Goal: Task Accomplishment & Management: Manage account settings

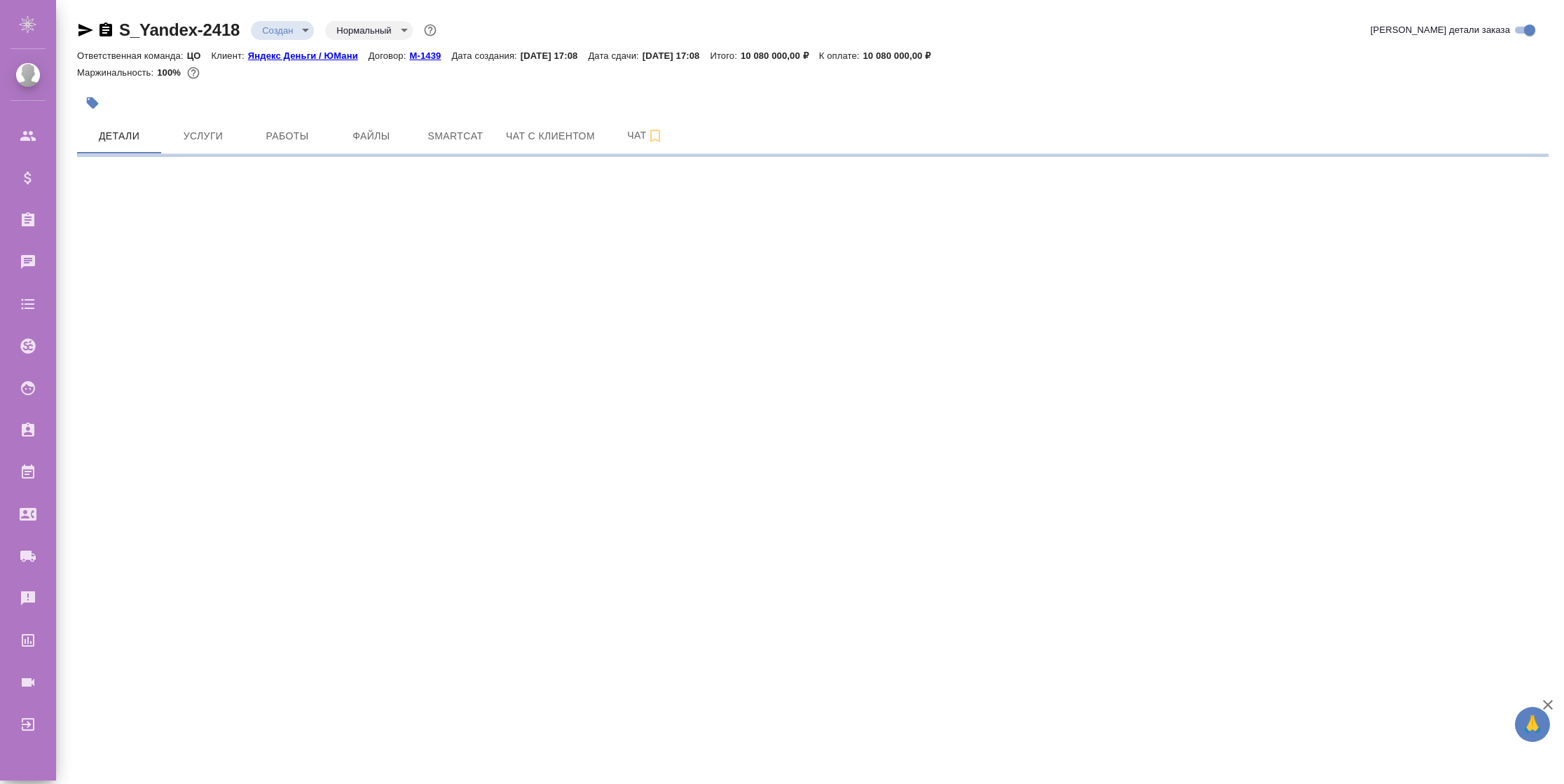
select select "RU"
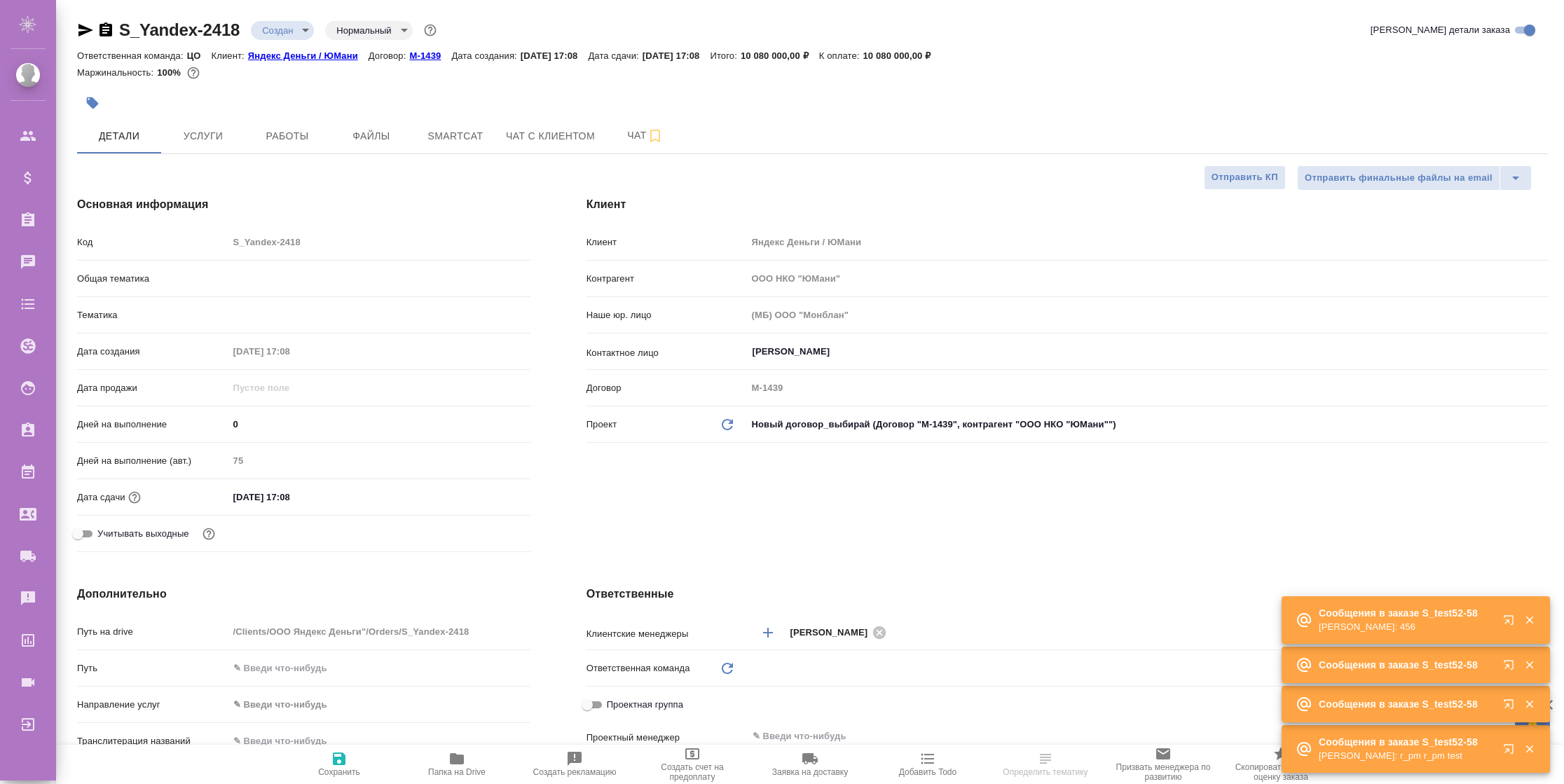
type textarea "x"
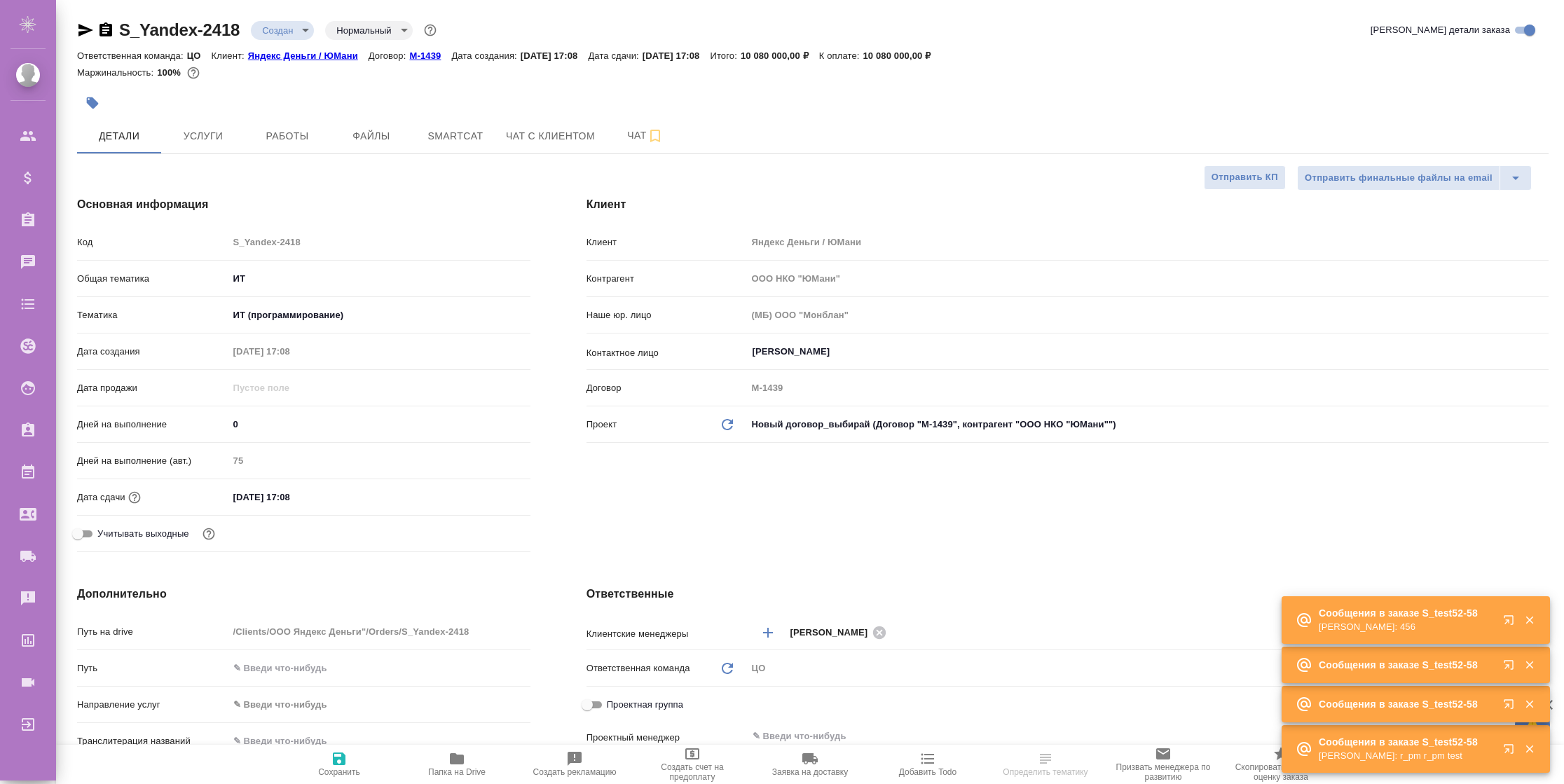
type textarea "x"
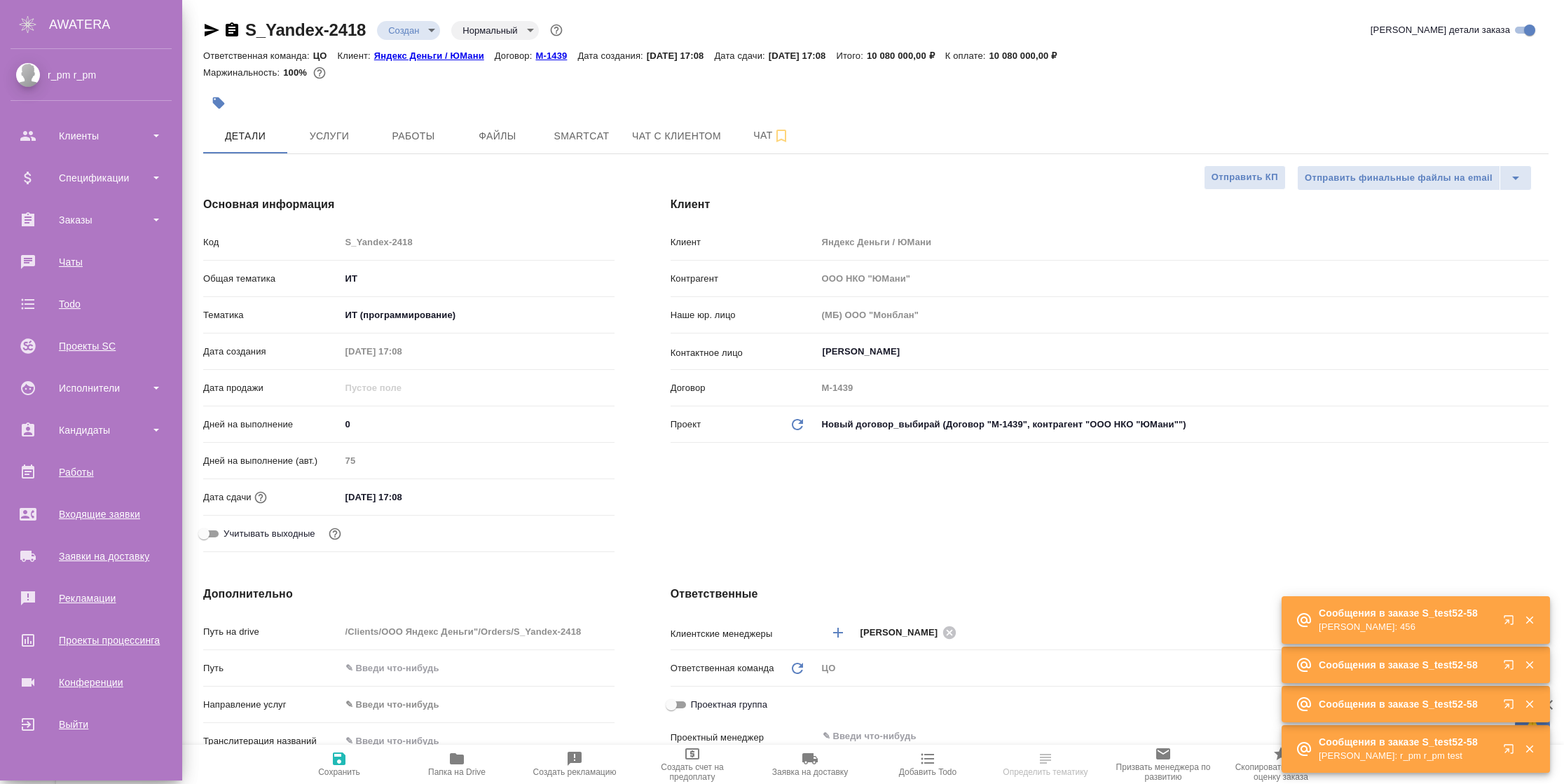
type textarea "x"
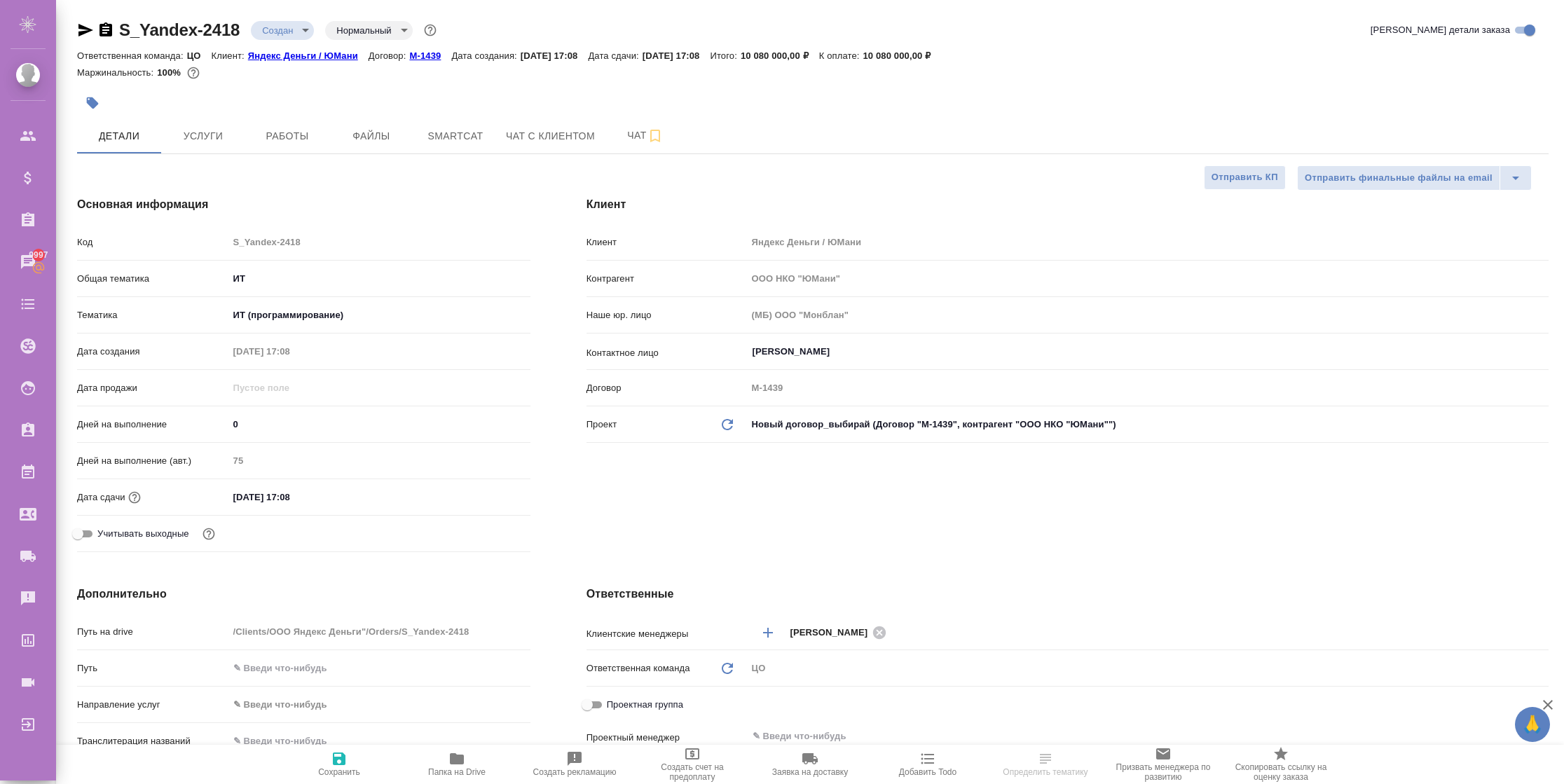
scroll to position [421, 0]
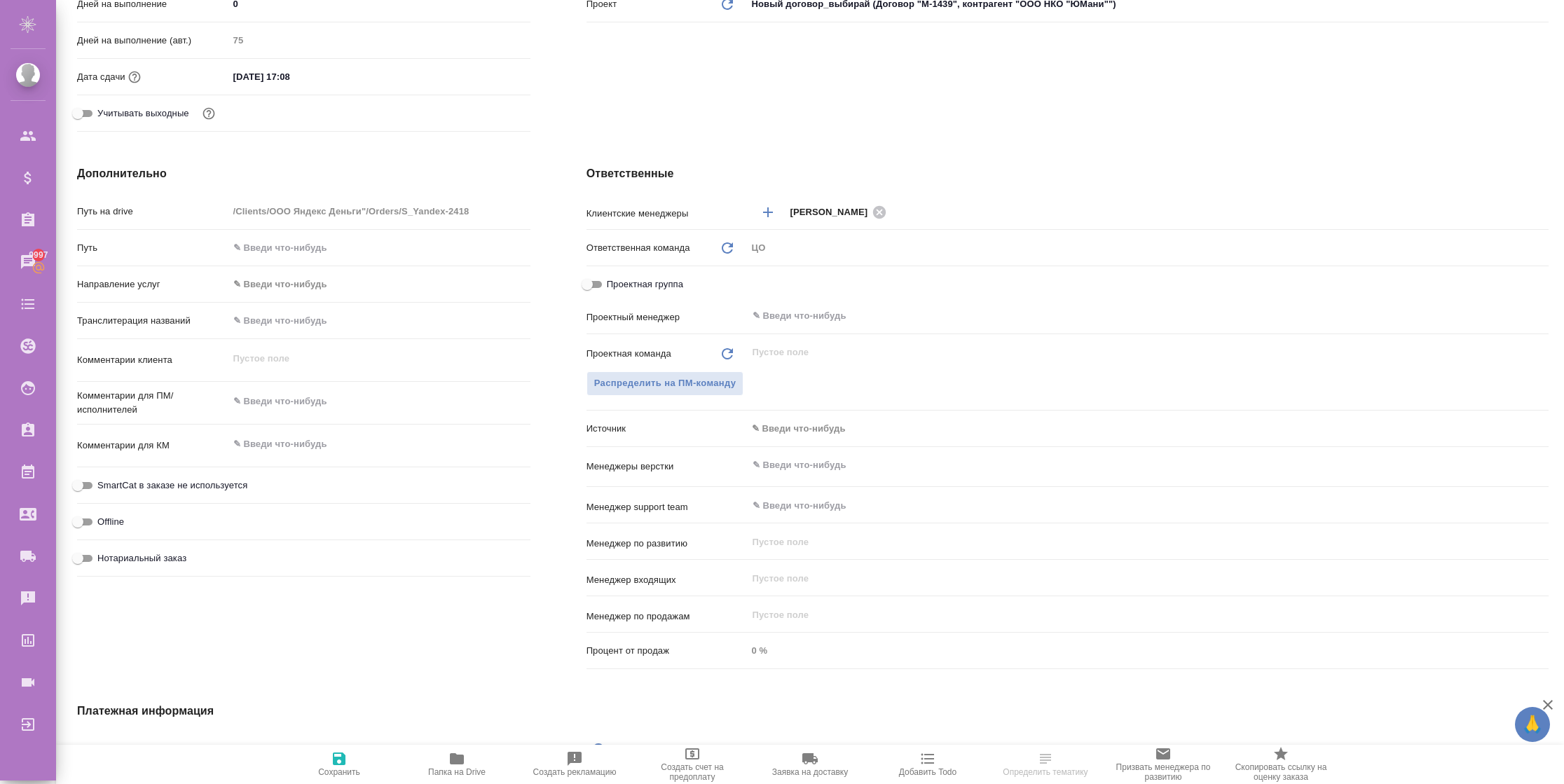
select select "RU"
type textarea "x"
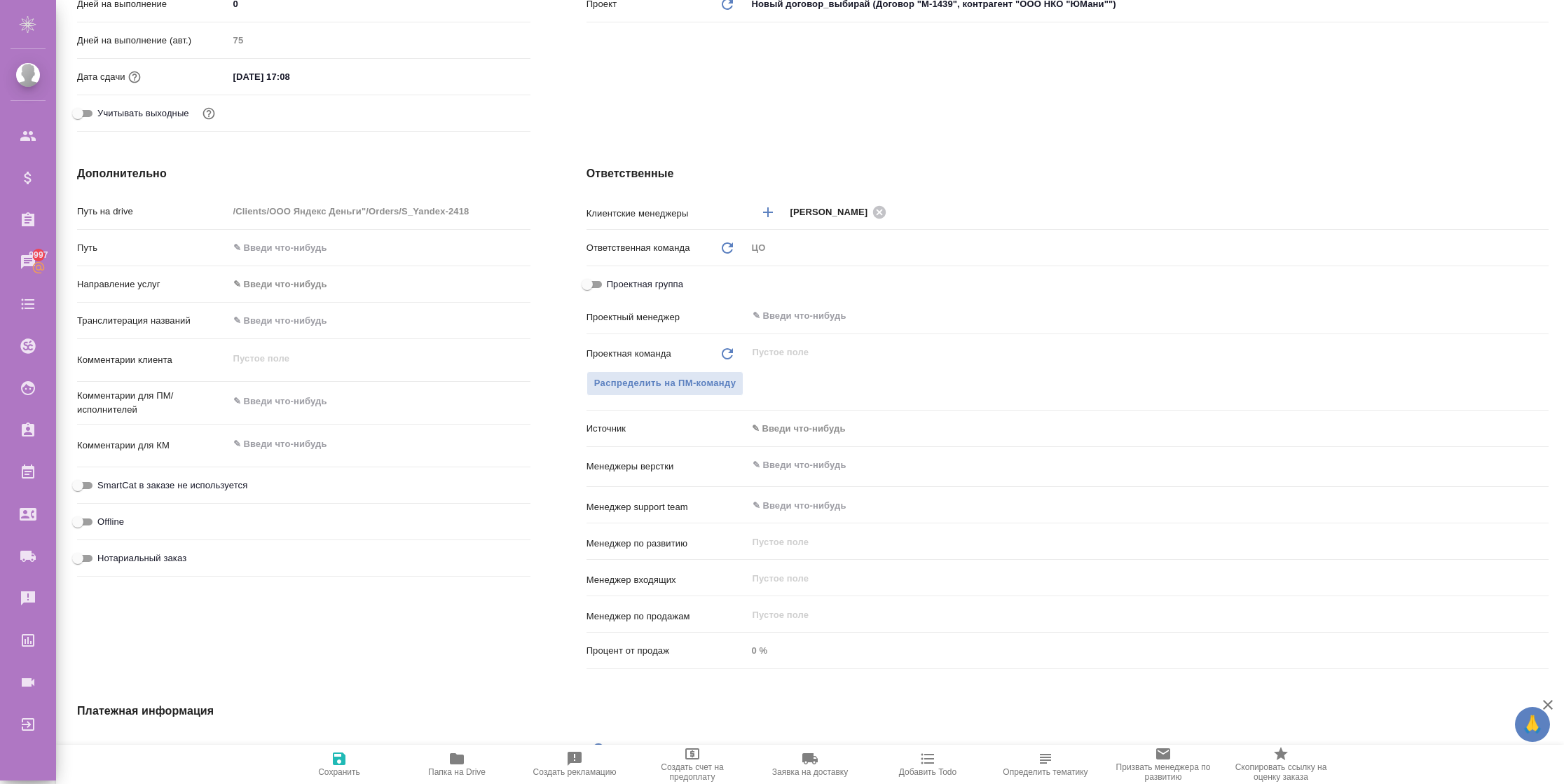
type textarea "x"
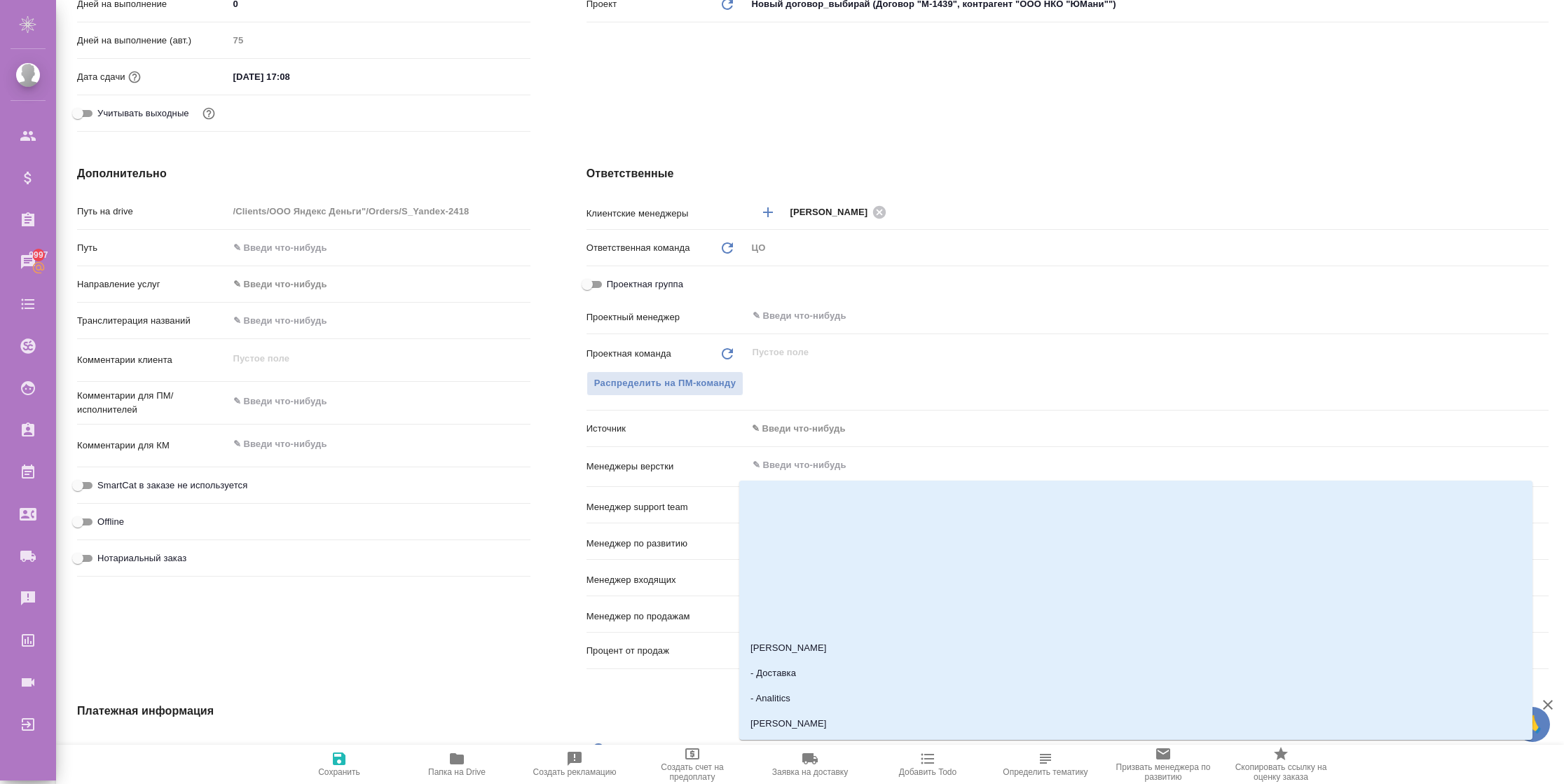
click at [790, 461] on input "text" at bounding box center [1124, 465] width 746 height 17
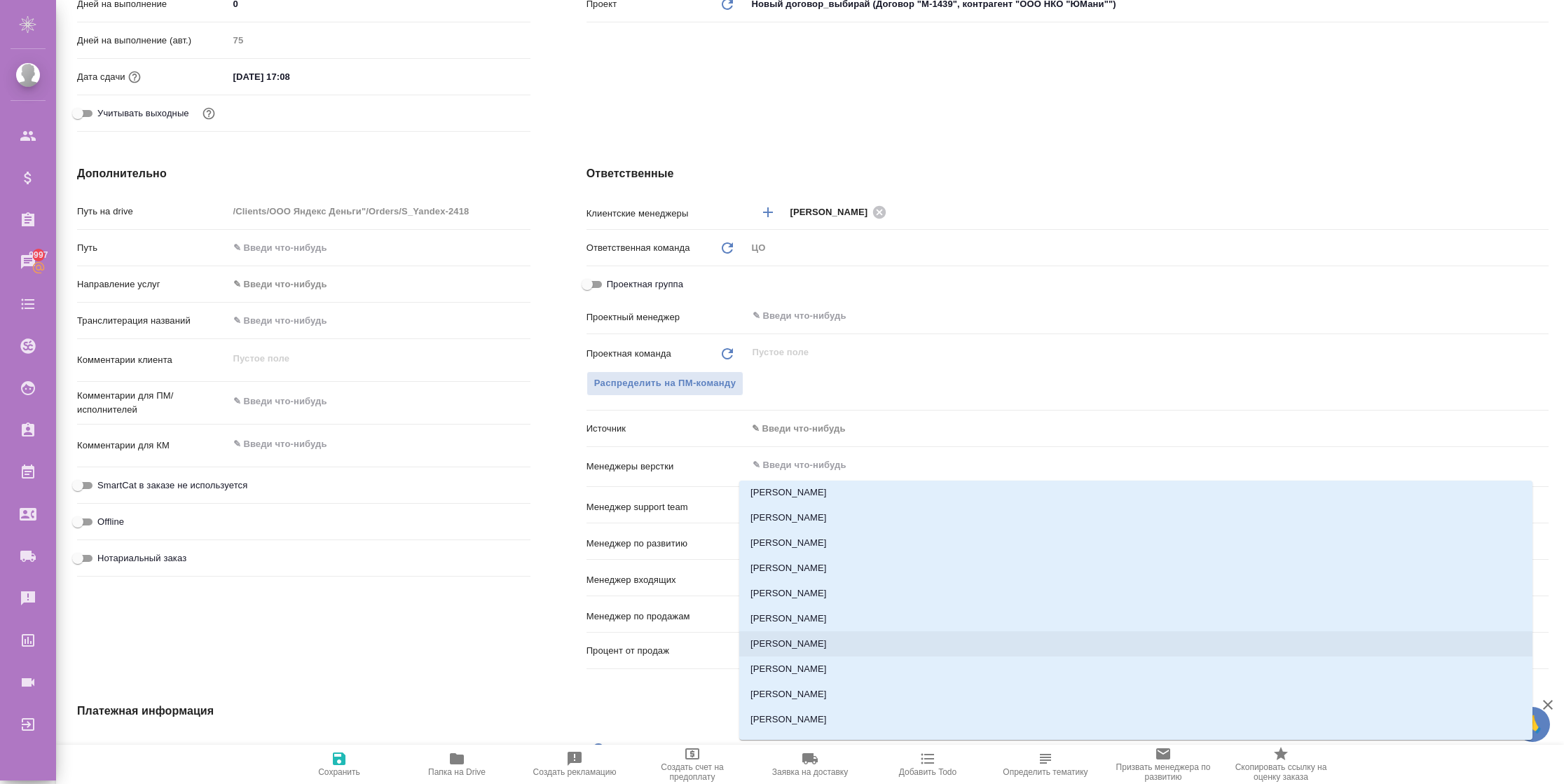
click at [822, 639] on li "Бабкина Анастасия" at bounding box center [1136, 643] width 793 height 25
type textarea "x"
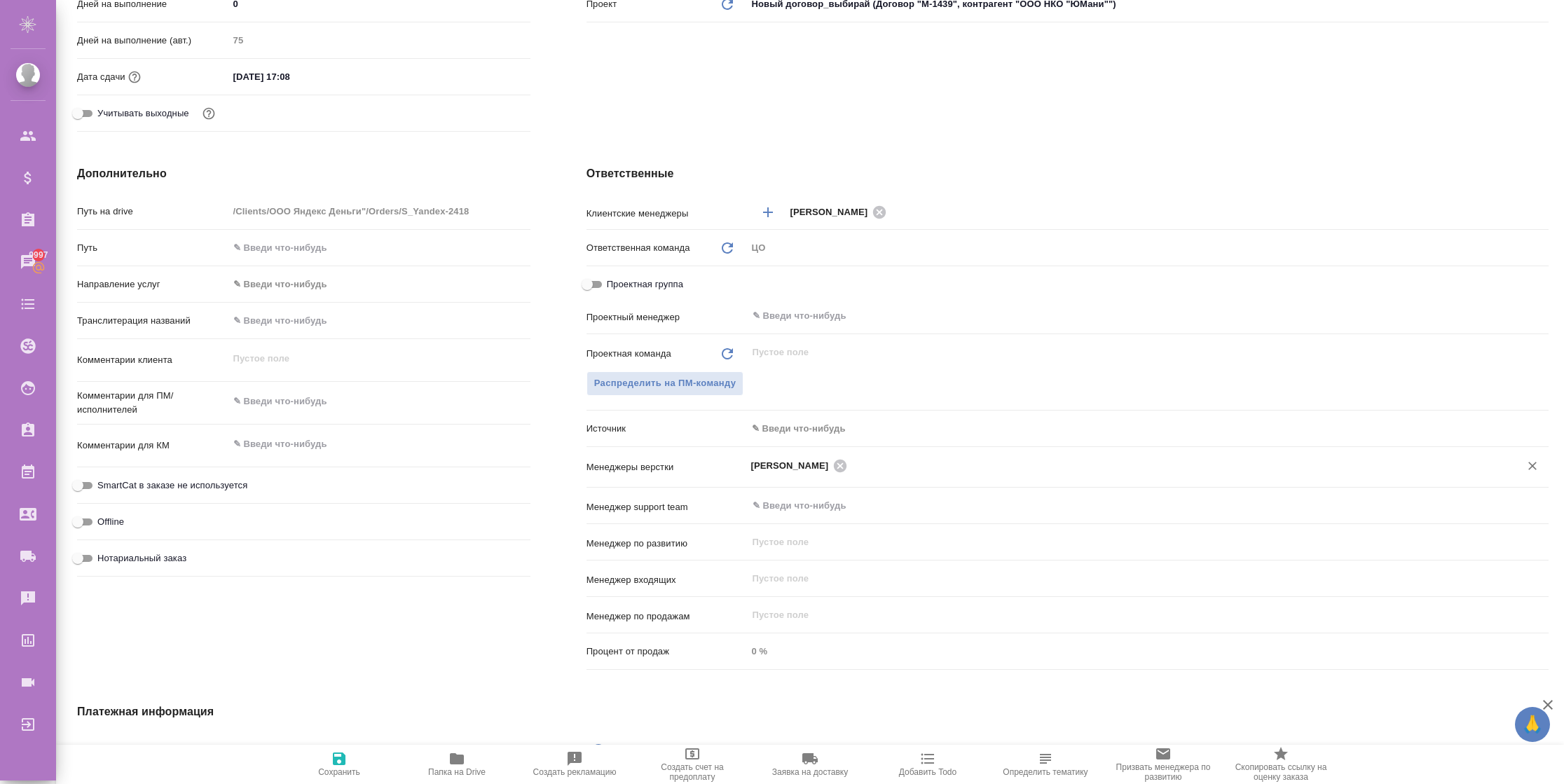
click at [338, 747] on button "Сохранить" at bounding box center [339, 764] width 118 height 40
type textarea "x"
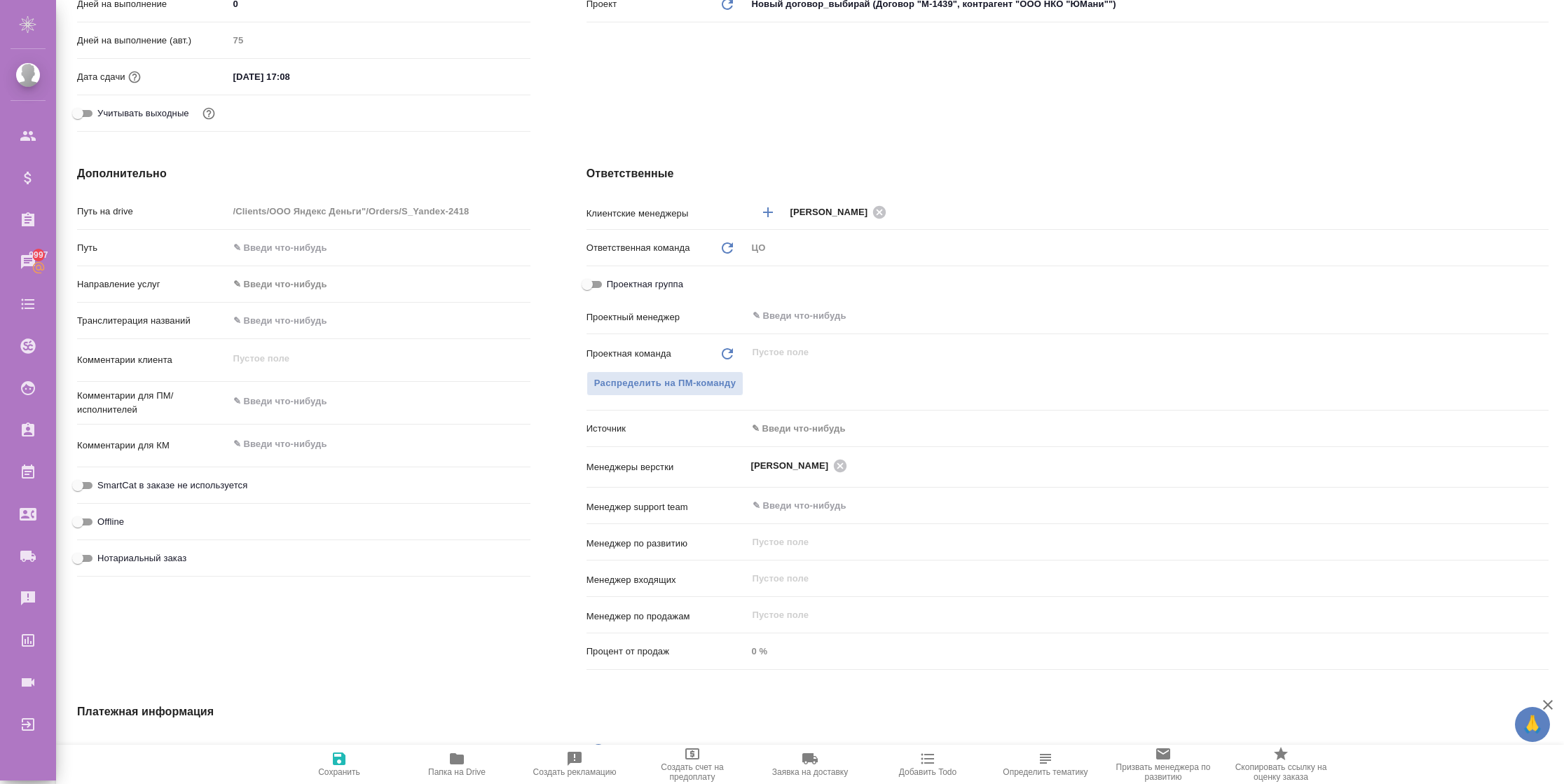
type textarea "x"
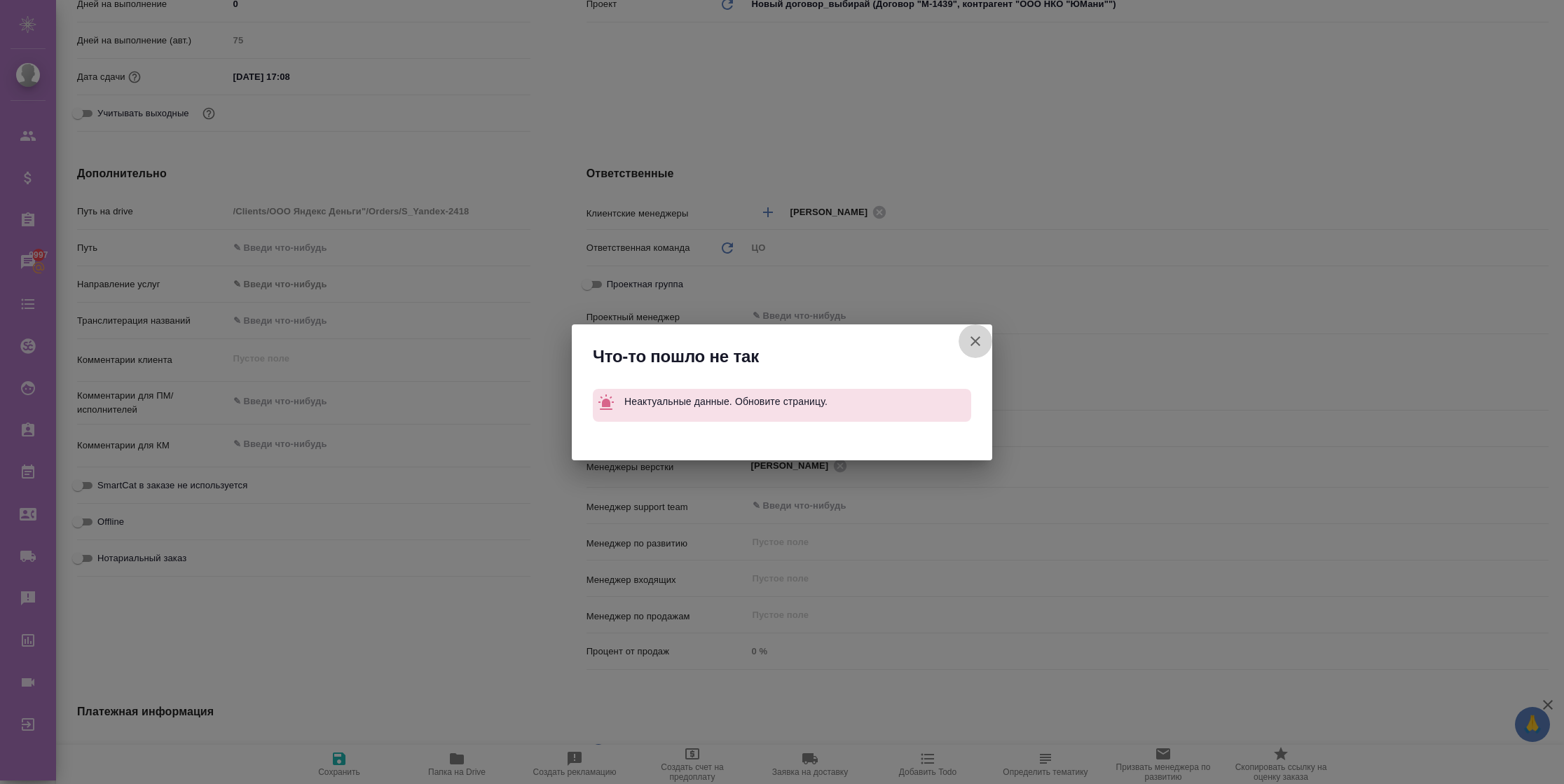
click at [965, 341] on button "Клиент не указал номер" at bounding box center [975, 341] width 34 height 34
type textarea "x"
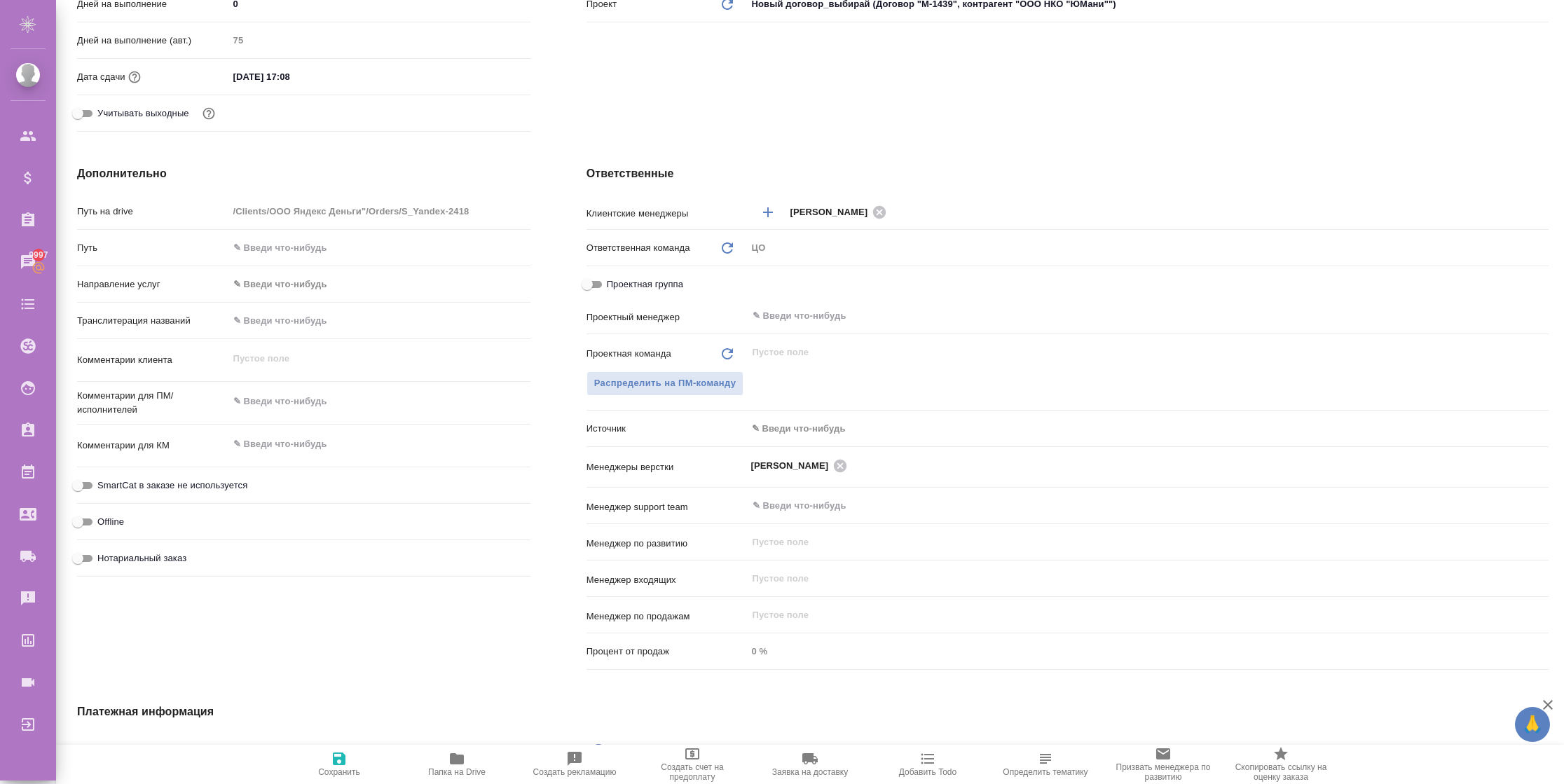
type textarea "x"
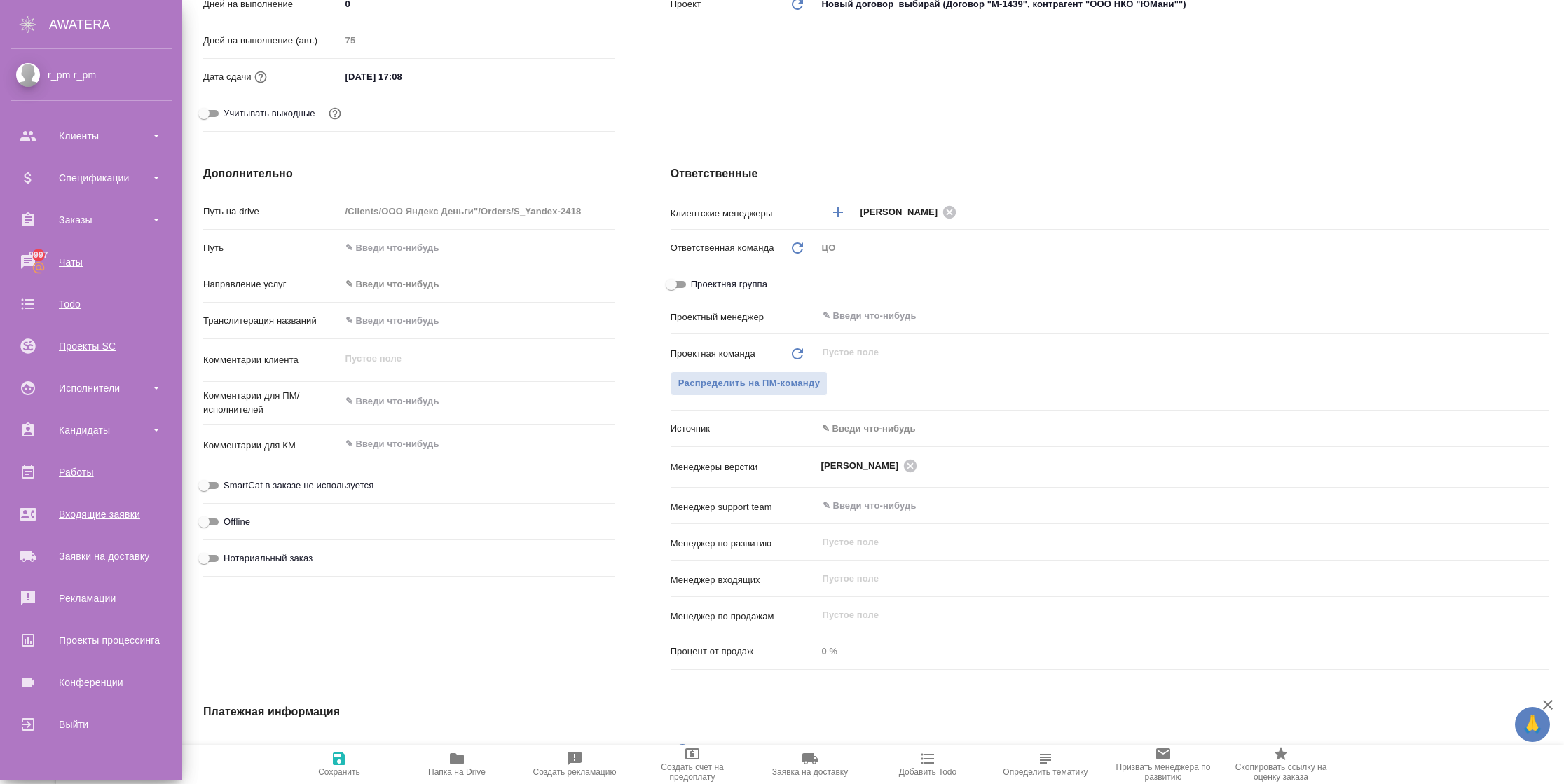
type textarea "x"
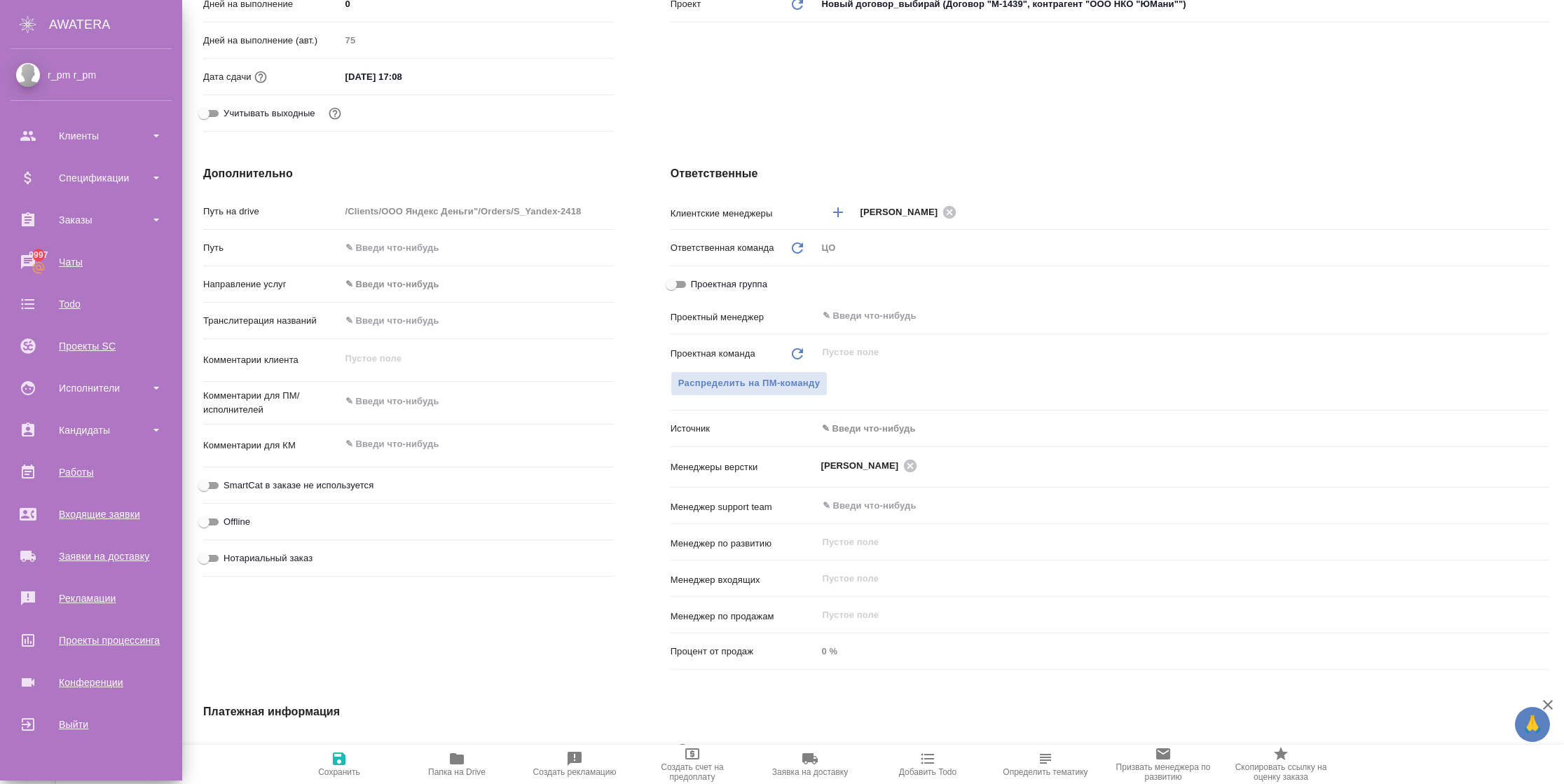
type textarea "x"
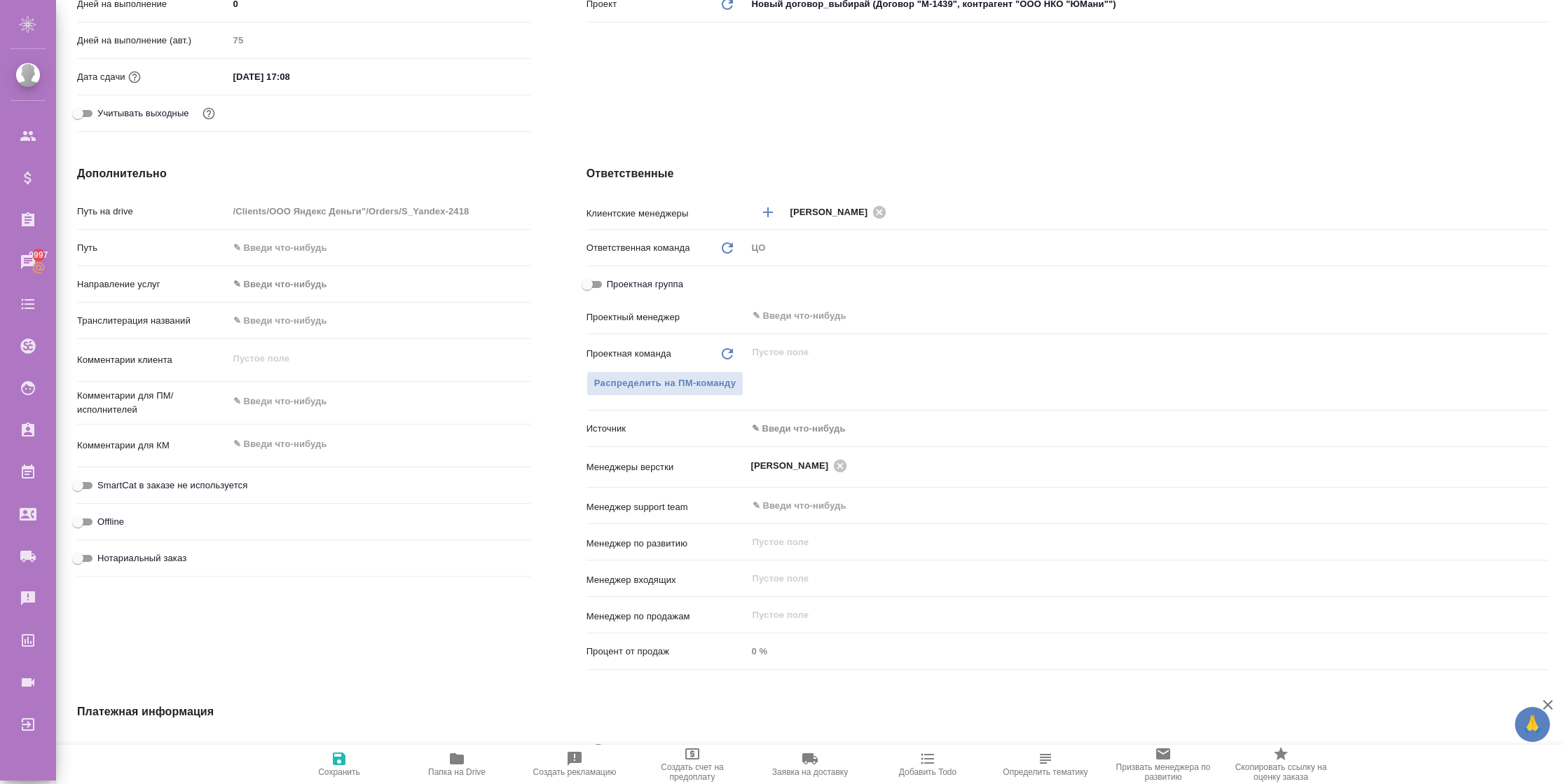
type textarea "x"
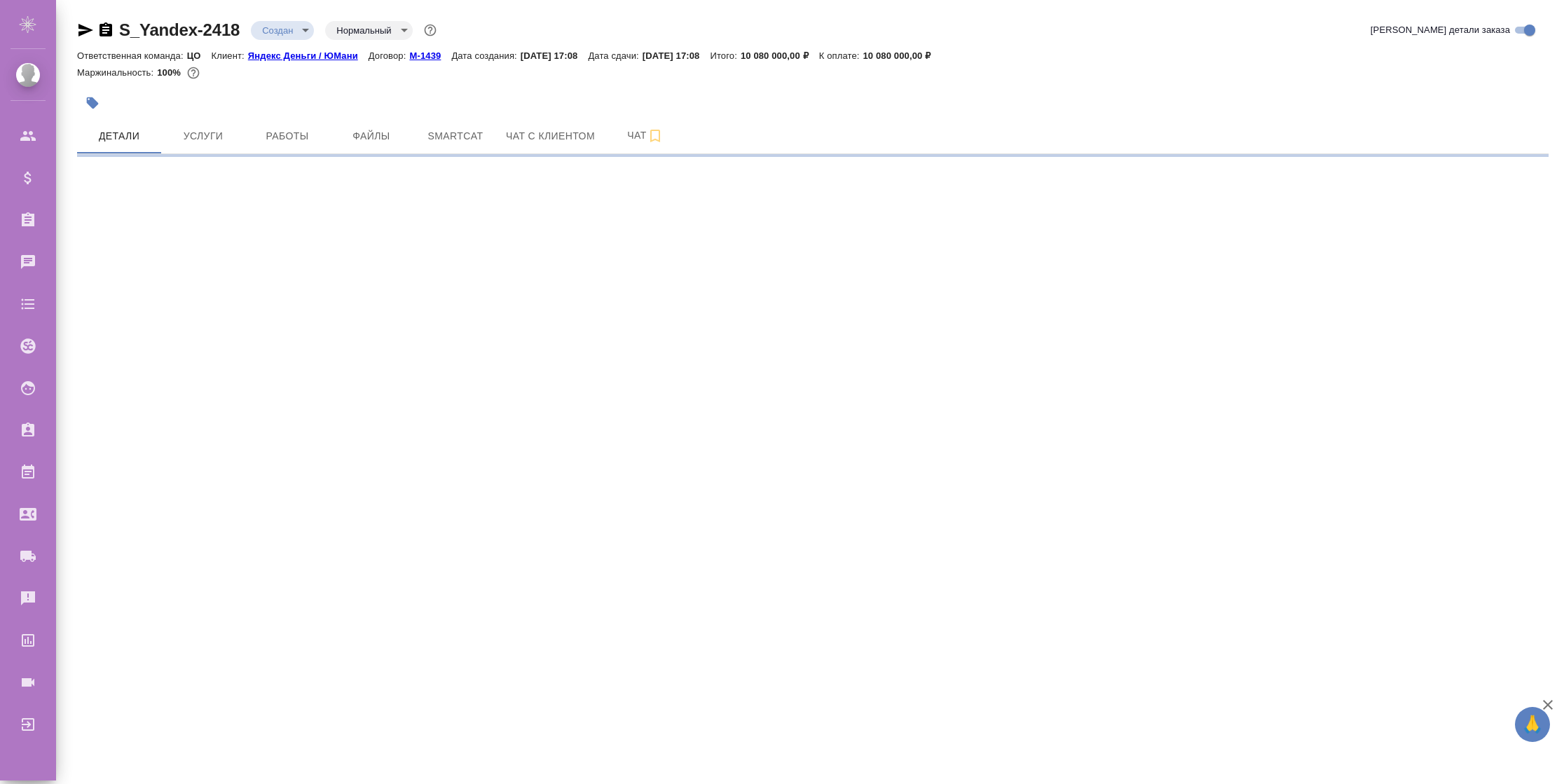
select select "RU"
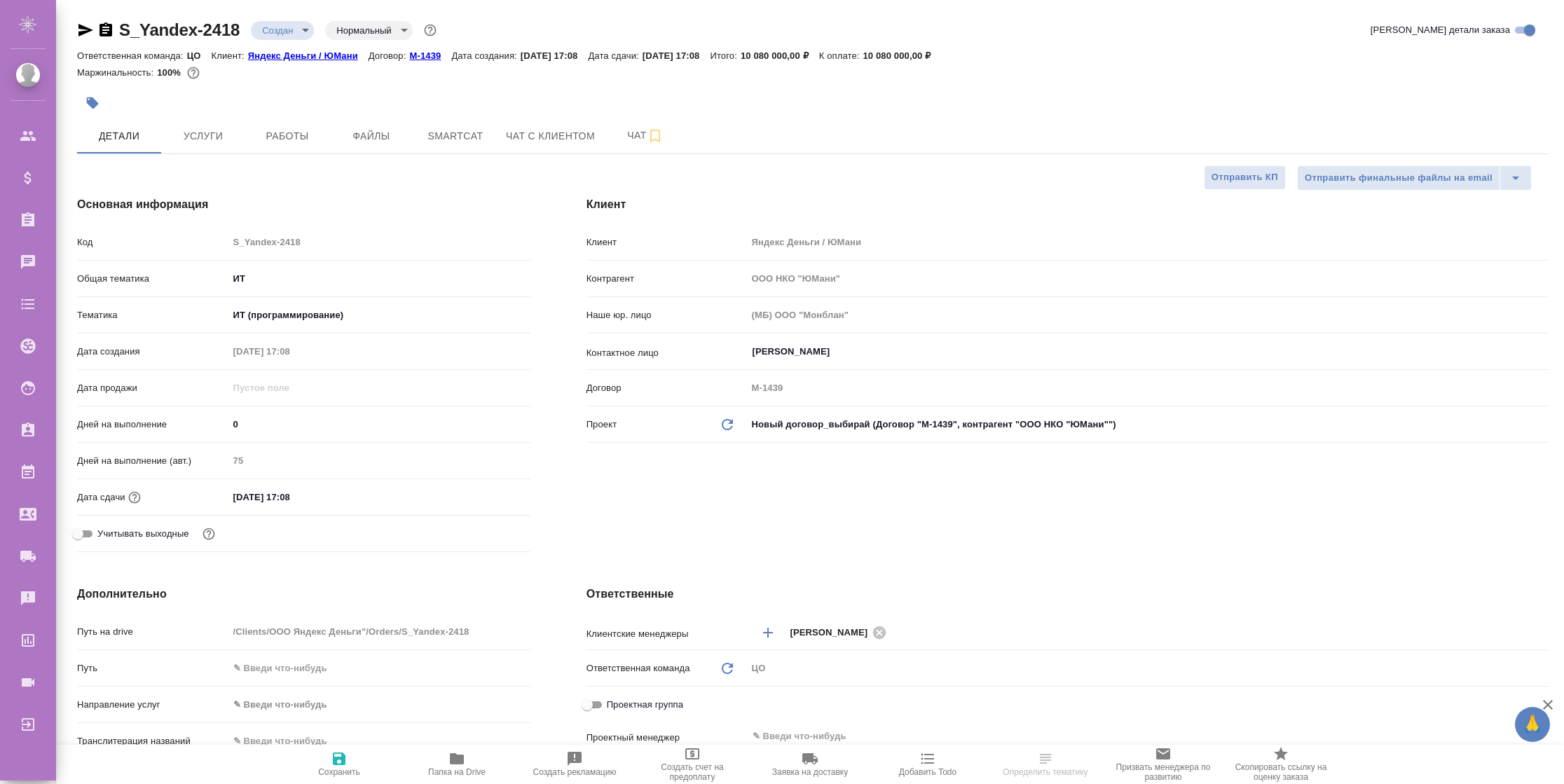
type textarea "x"
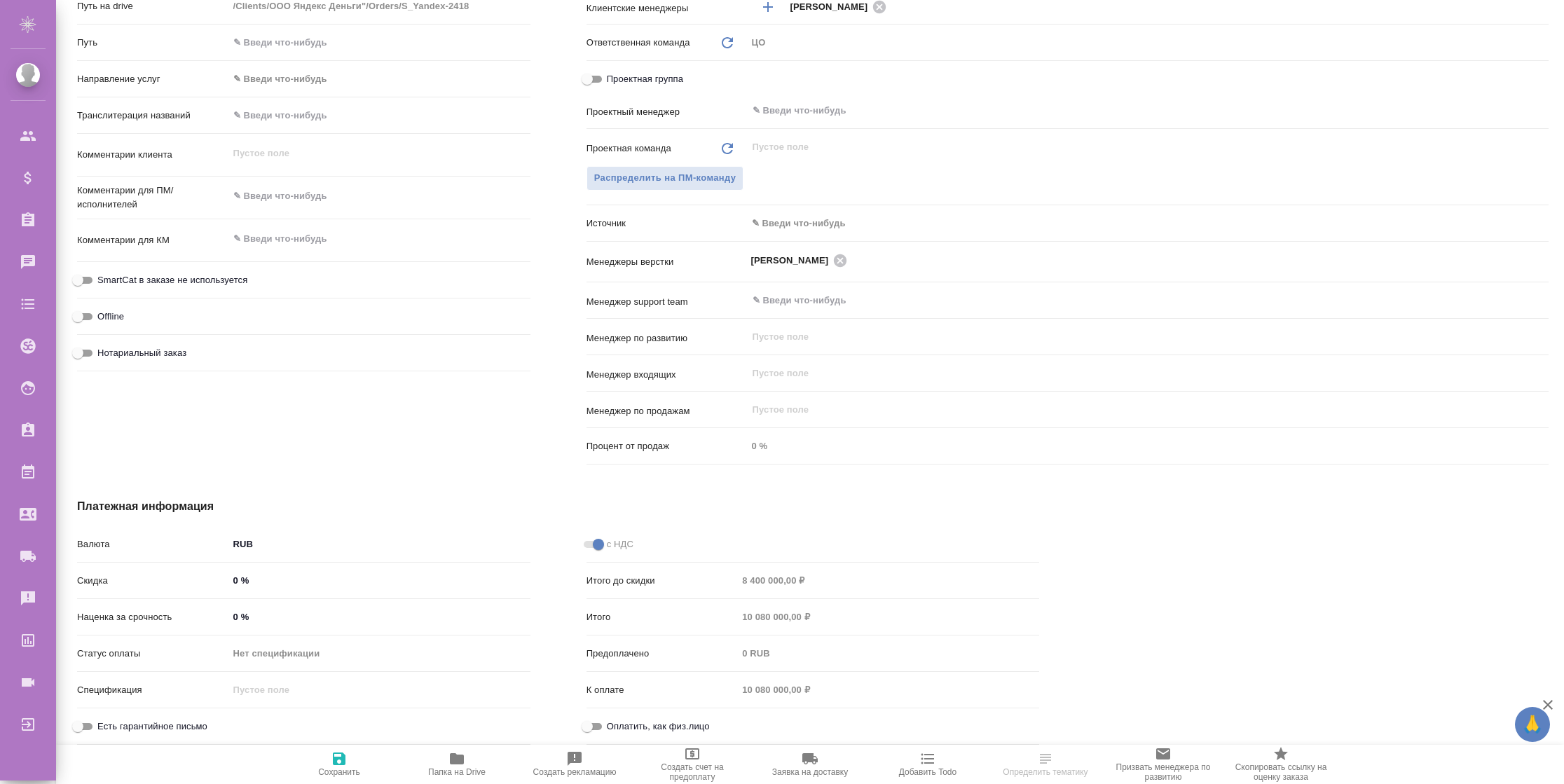
type textarea "x"
click at [844, 262] on icon at bounding box center [840, 259] width 12 height 12
type textarea "x"
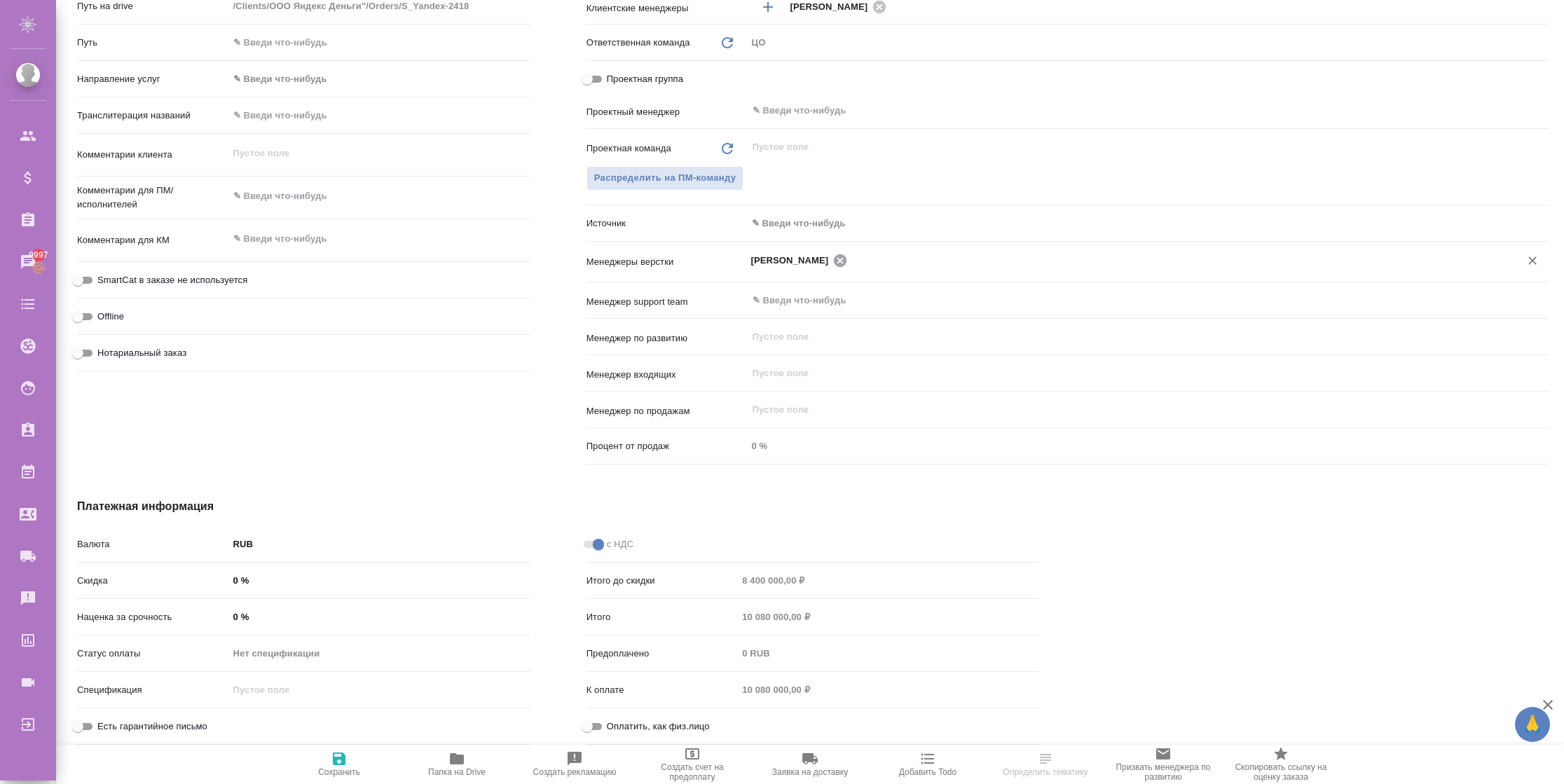
type textarea "x"
click at [804, 260] on input "text" at bounding box center [1124, 259] width 746 height 17
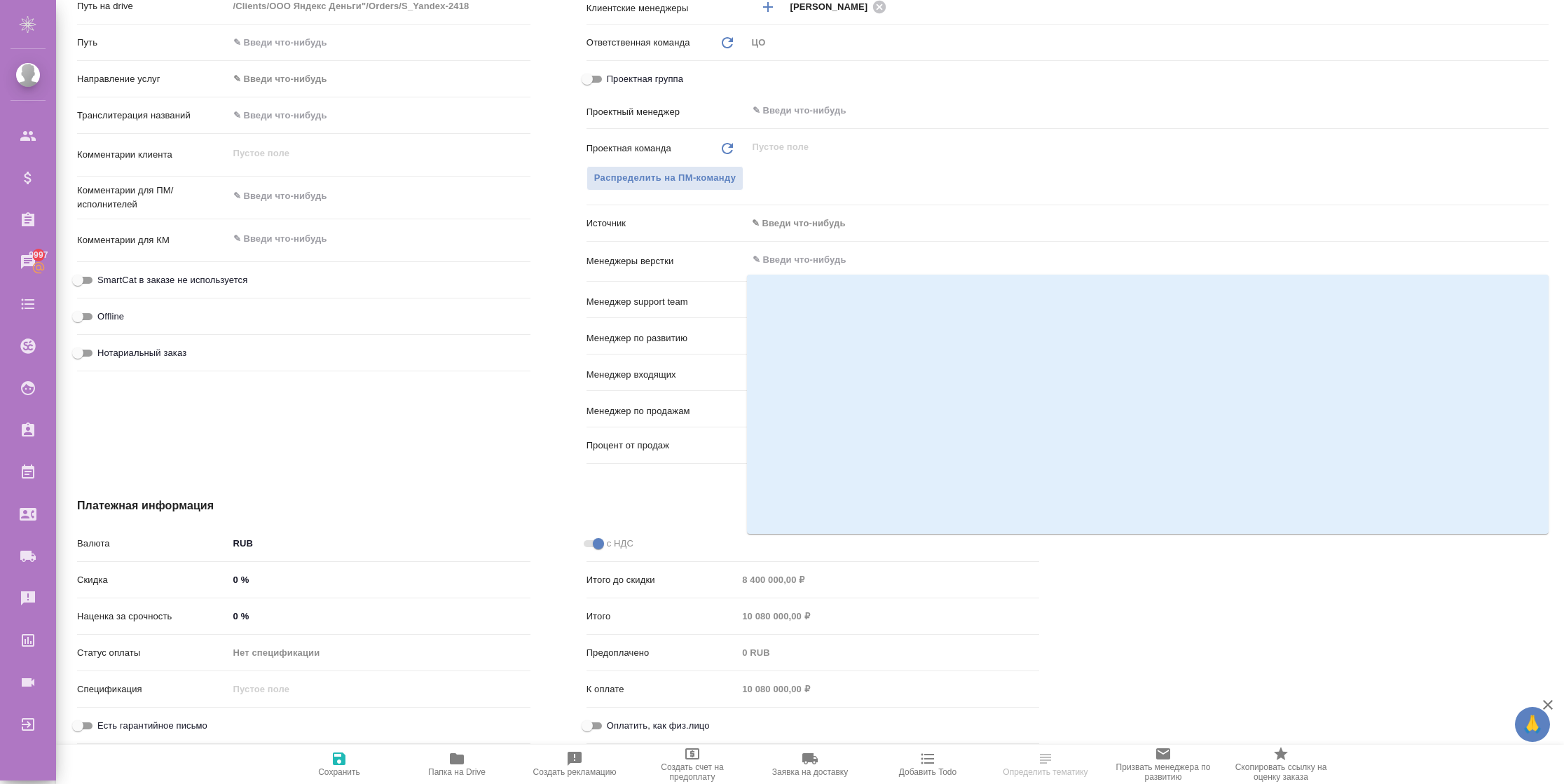
scroll to position [840, 0]
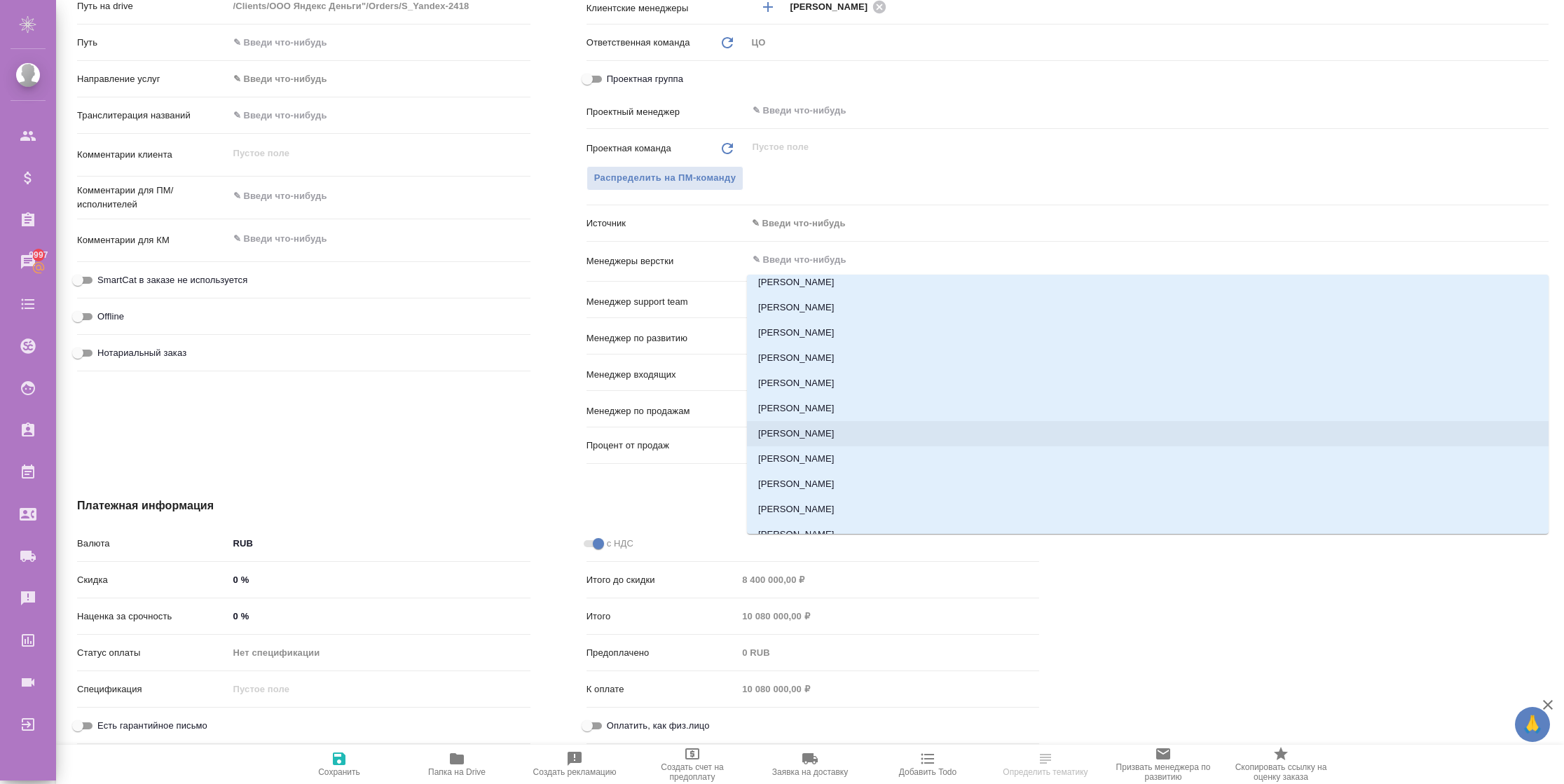
click at [790, 421] on li "Балакирева Арина" at bounding box center [1148, 434] width 802 height 25
type textarea "x"
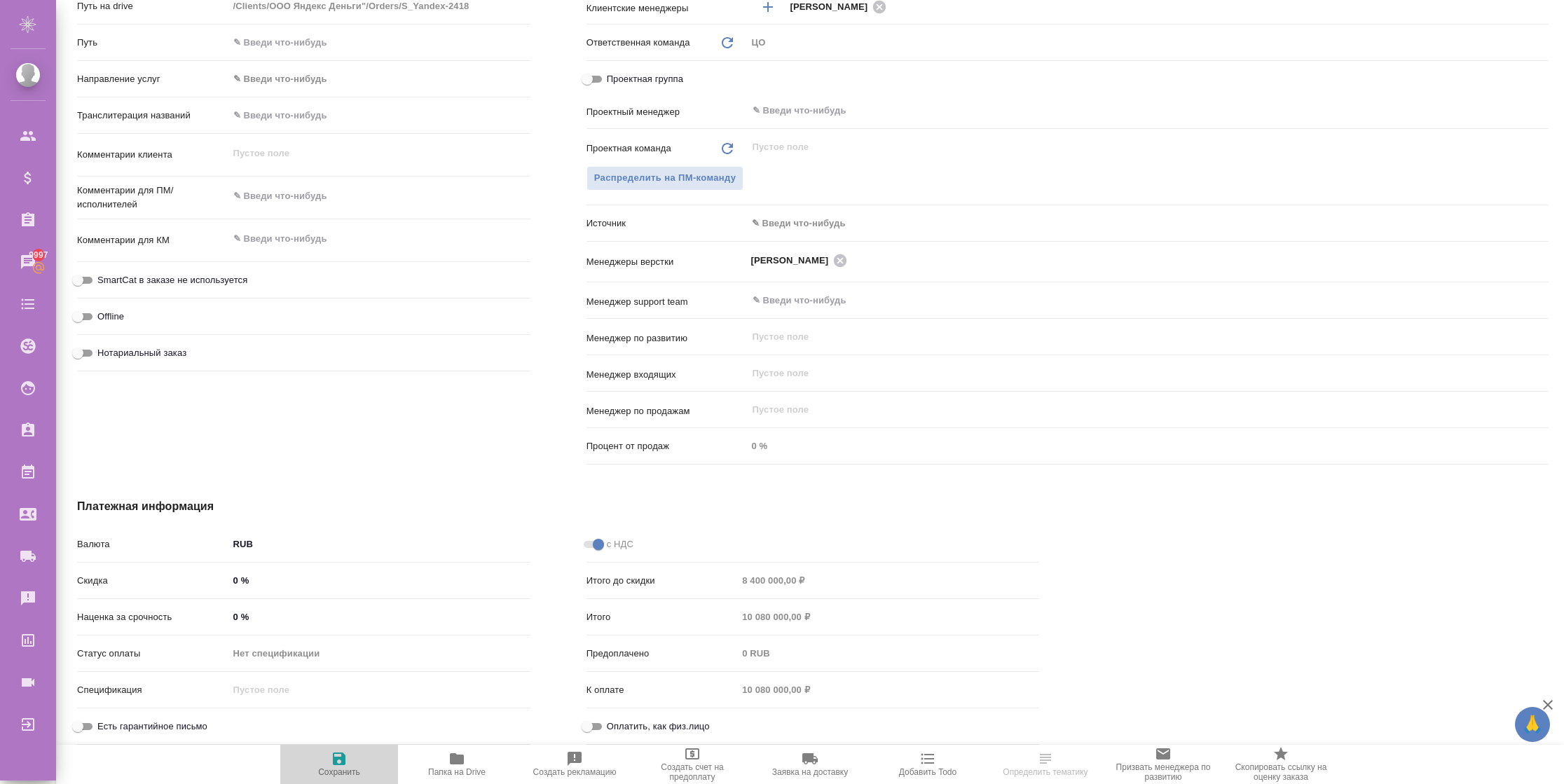
click at [350, 754] on span "Сохранить" at bounding box center [339, 763] width 101 height 26
type textarea "x"
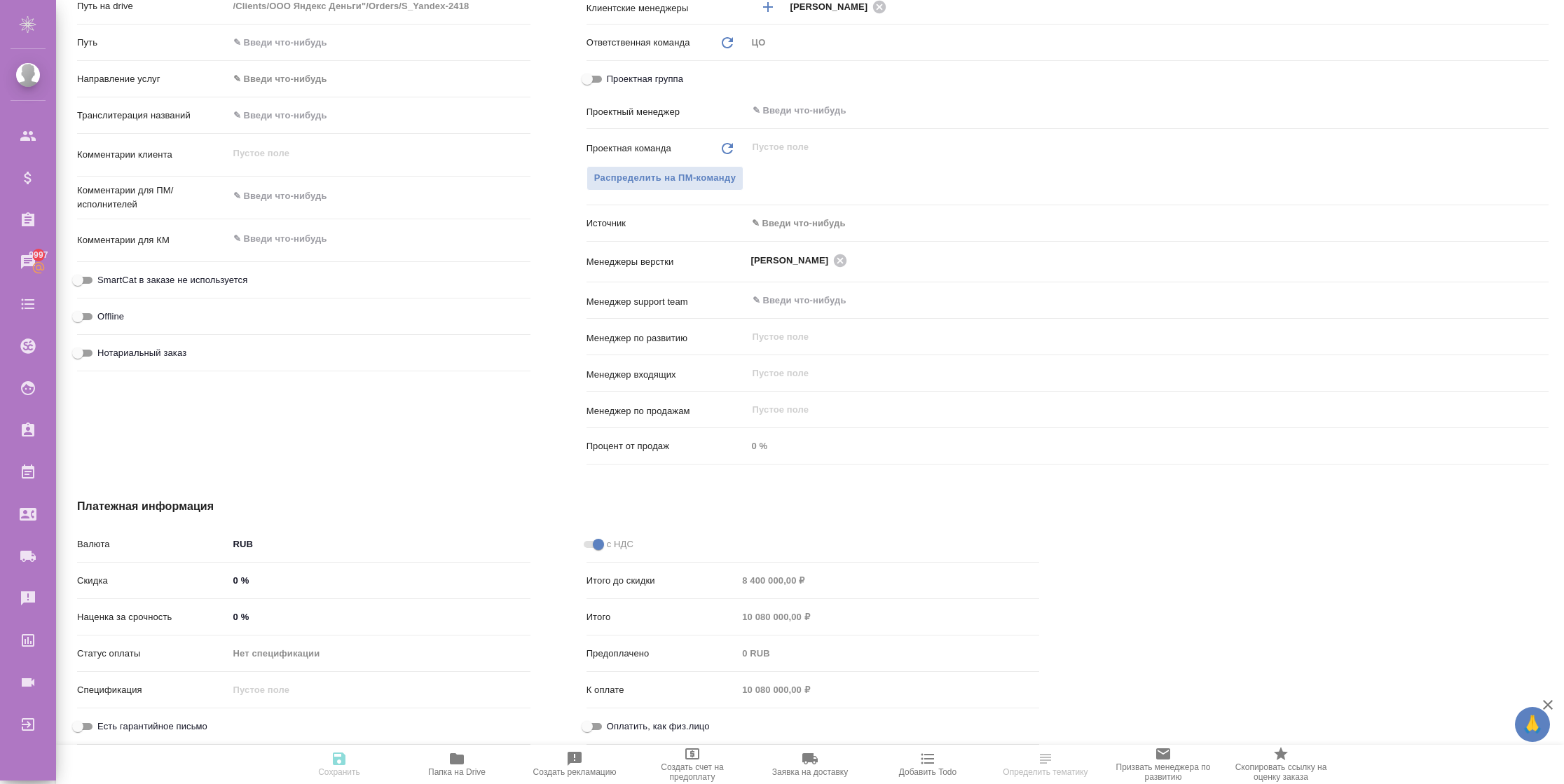
type textarea "x"
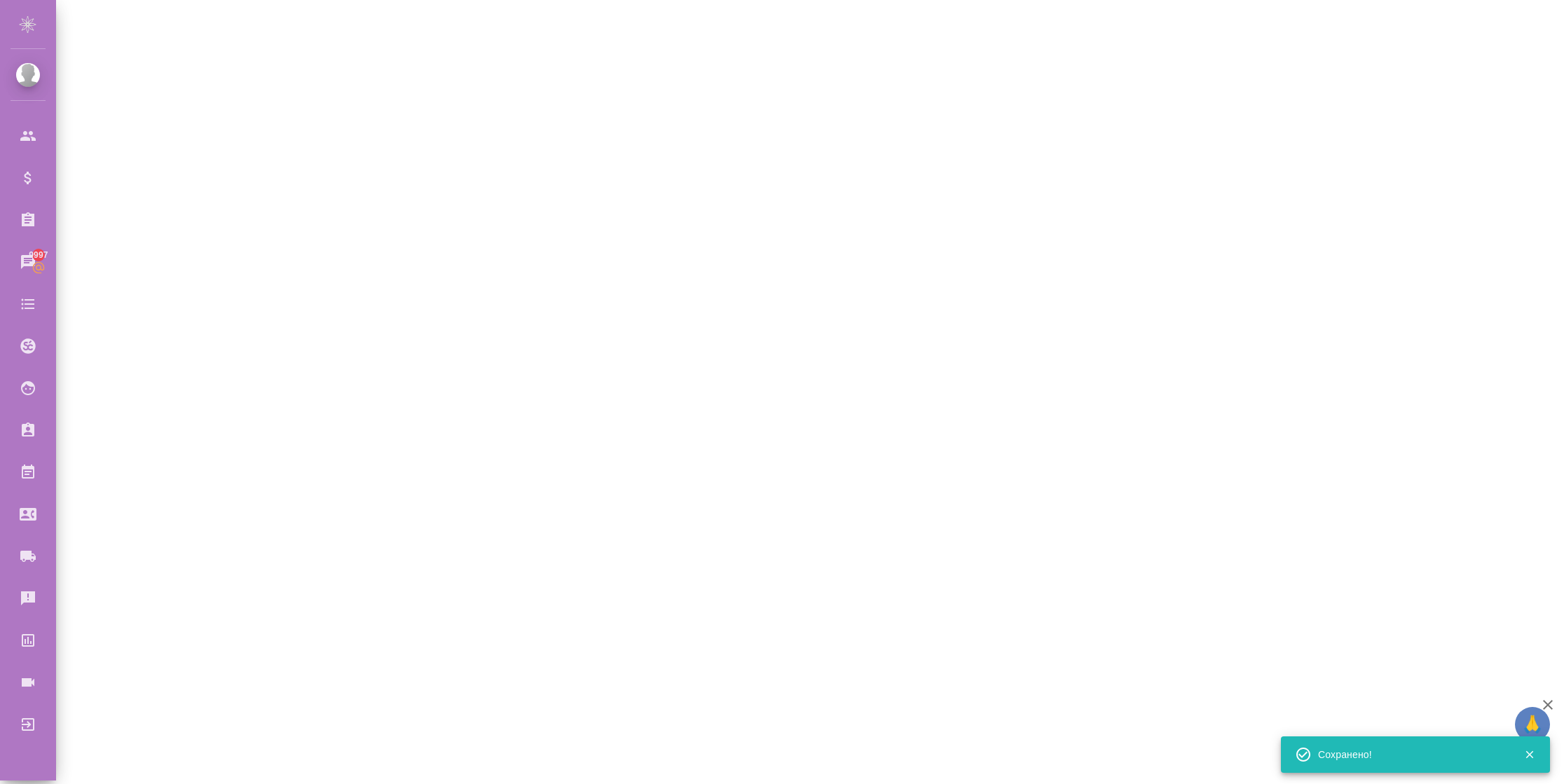
select select "RU"
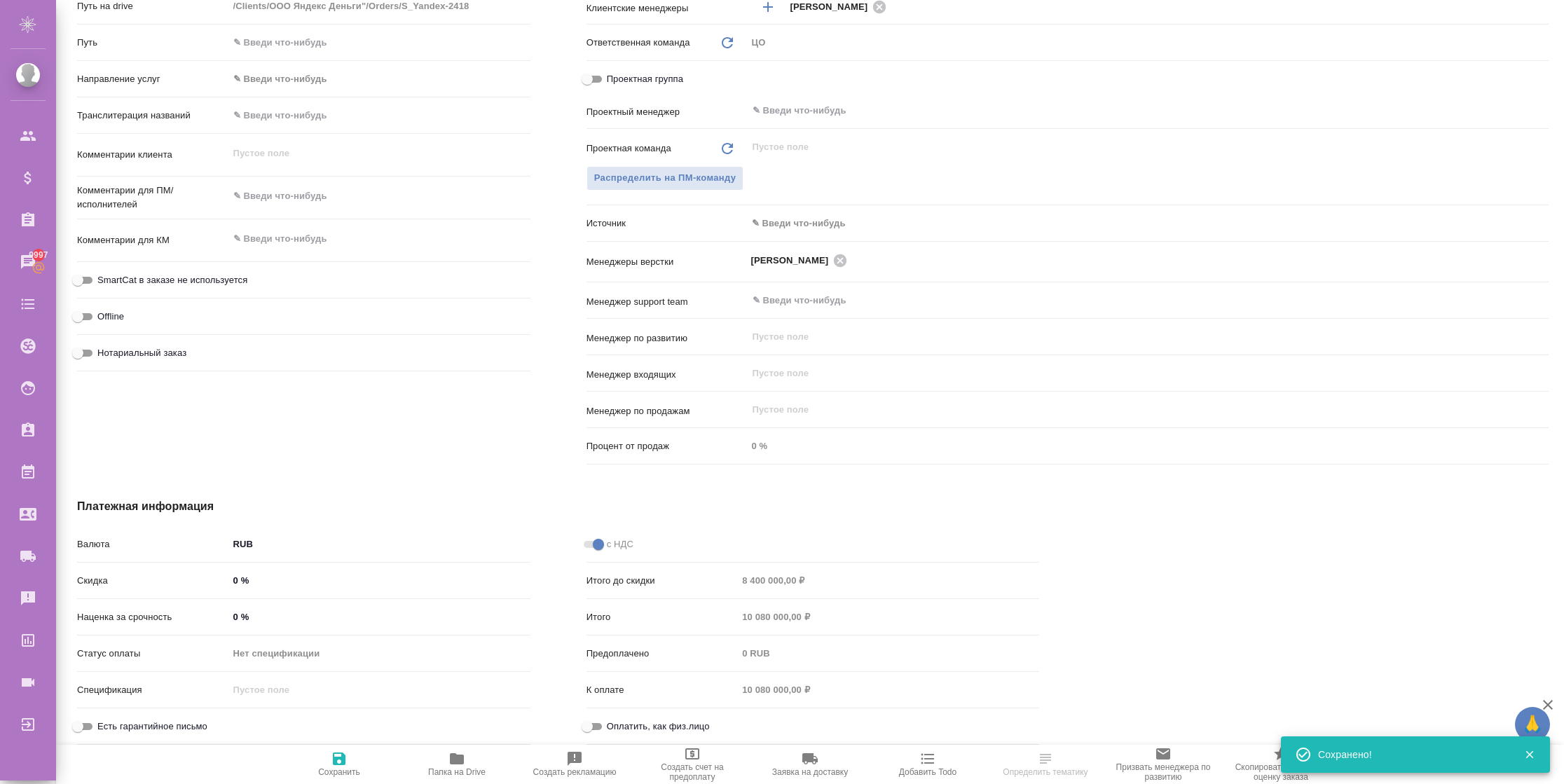
type textarea "x"
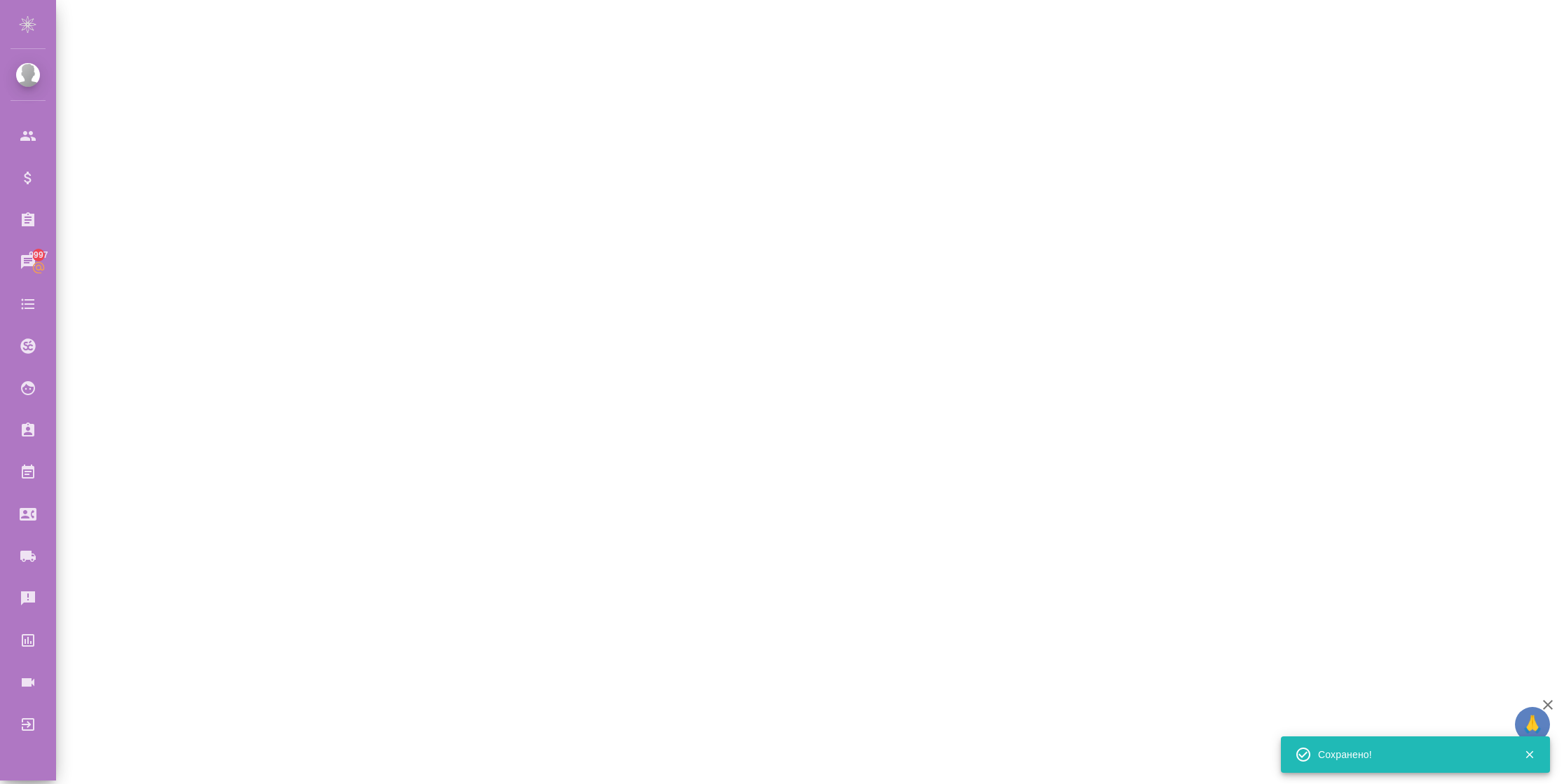
select select "RU"
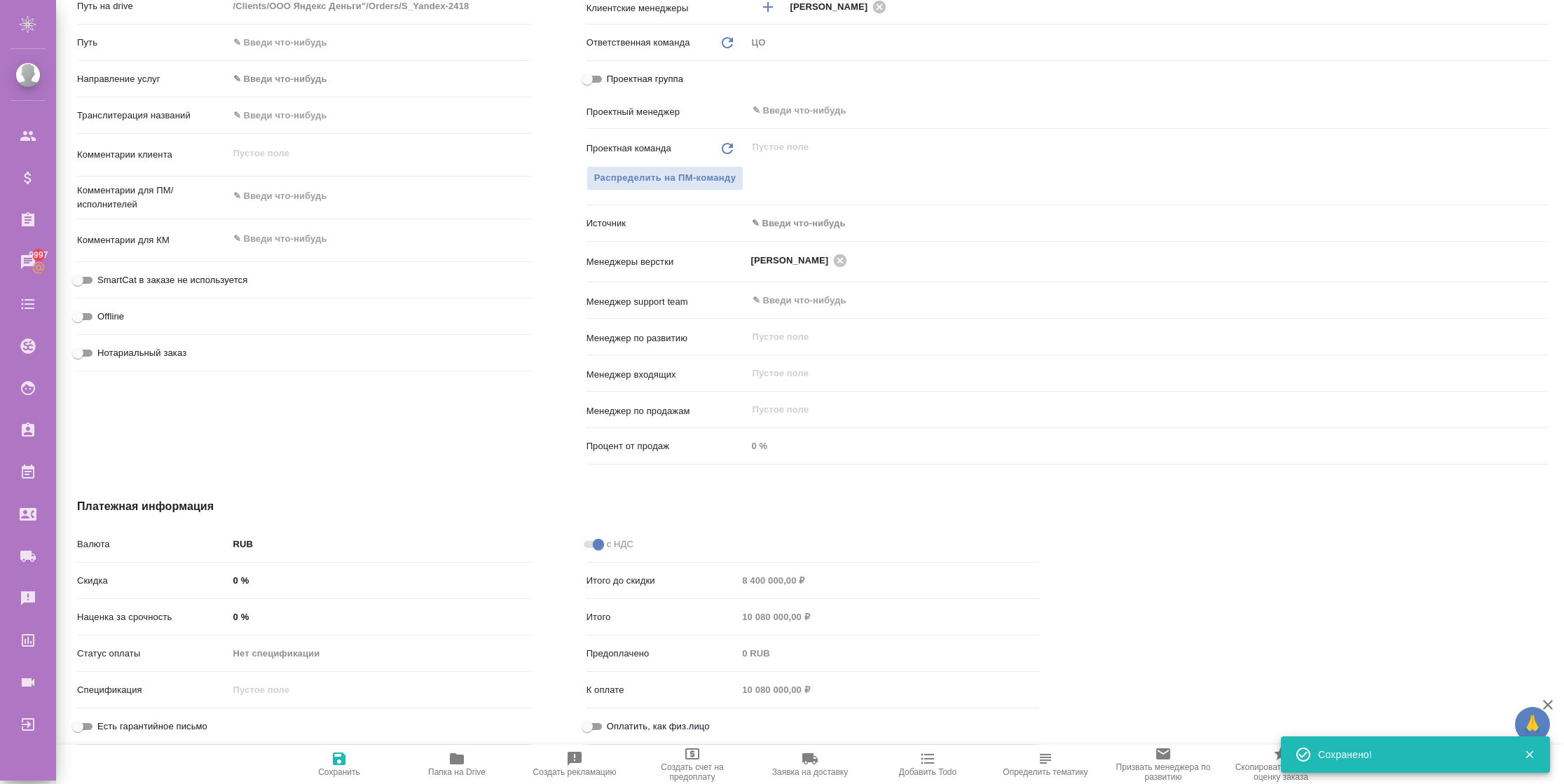
type textarea "x"
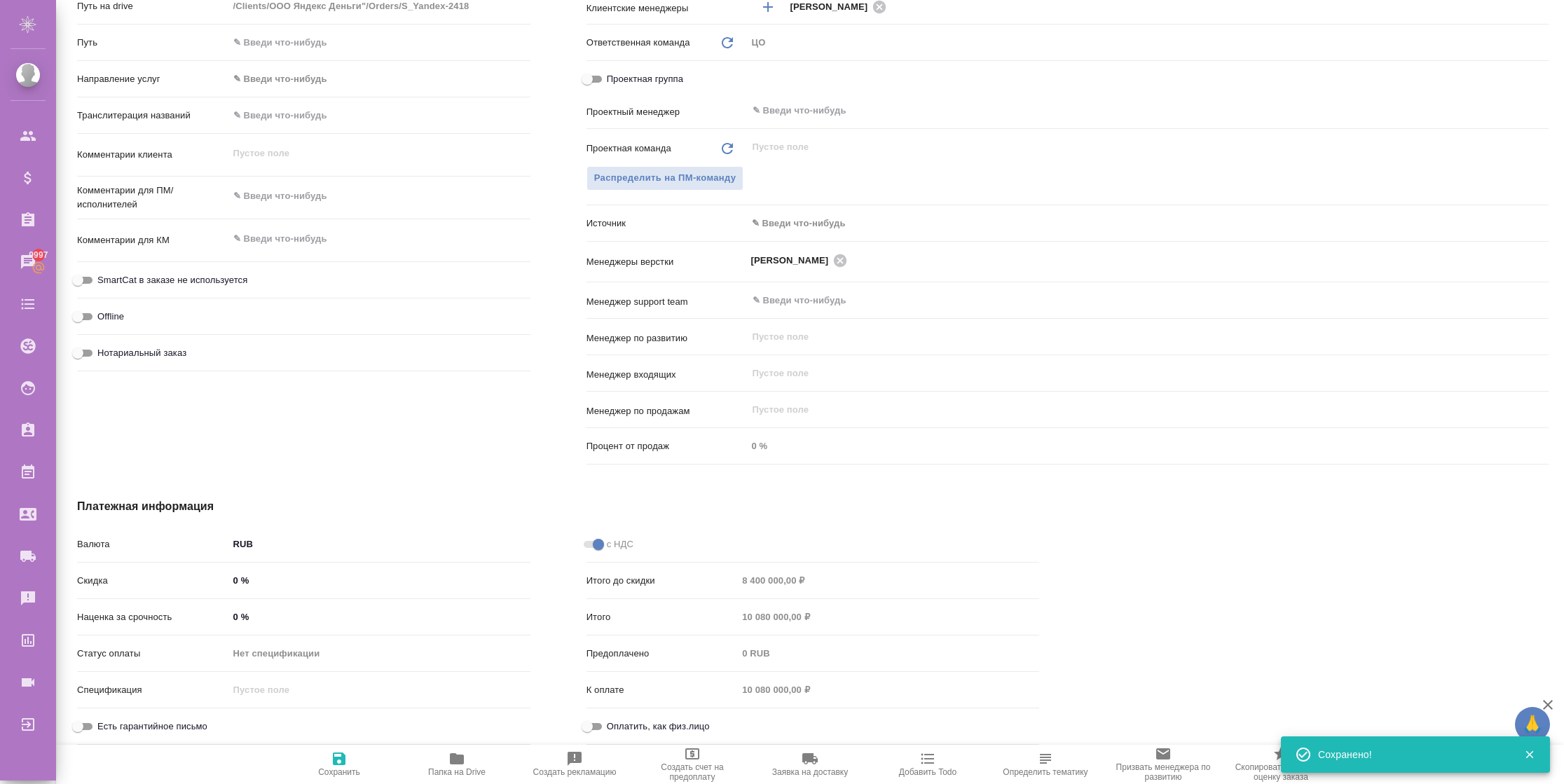
type textarea "x"
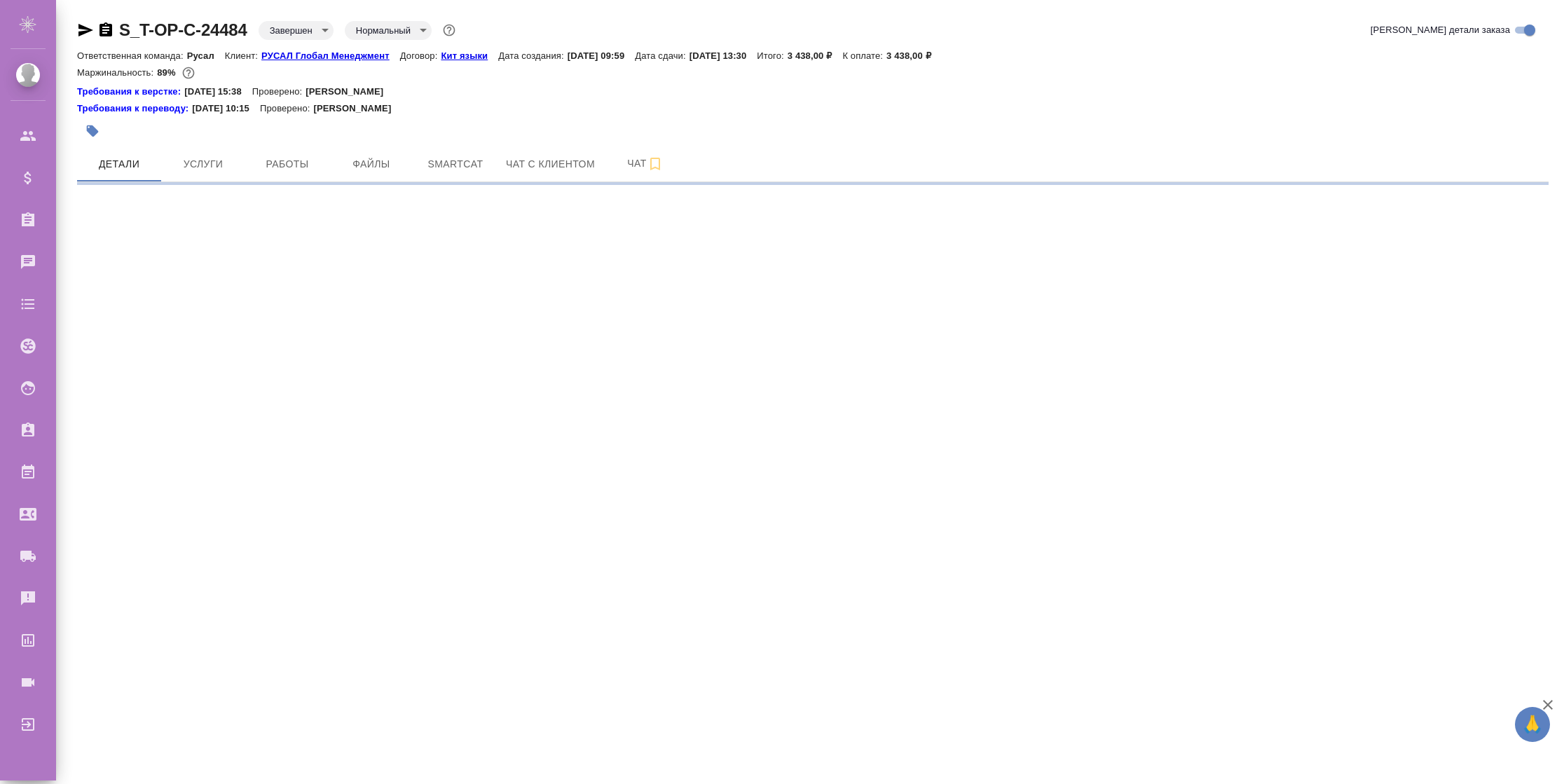
select select "RU"
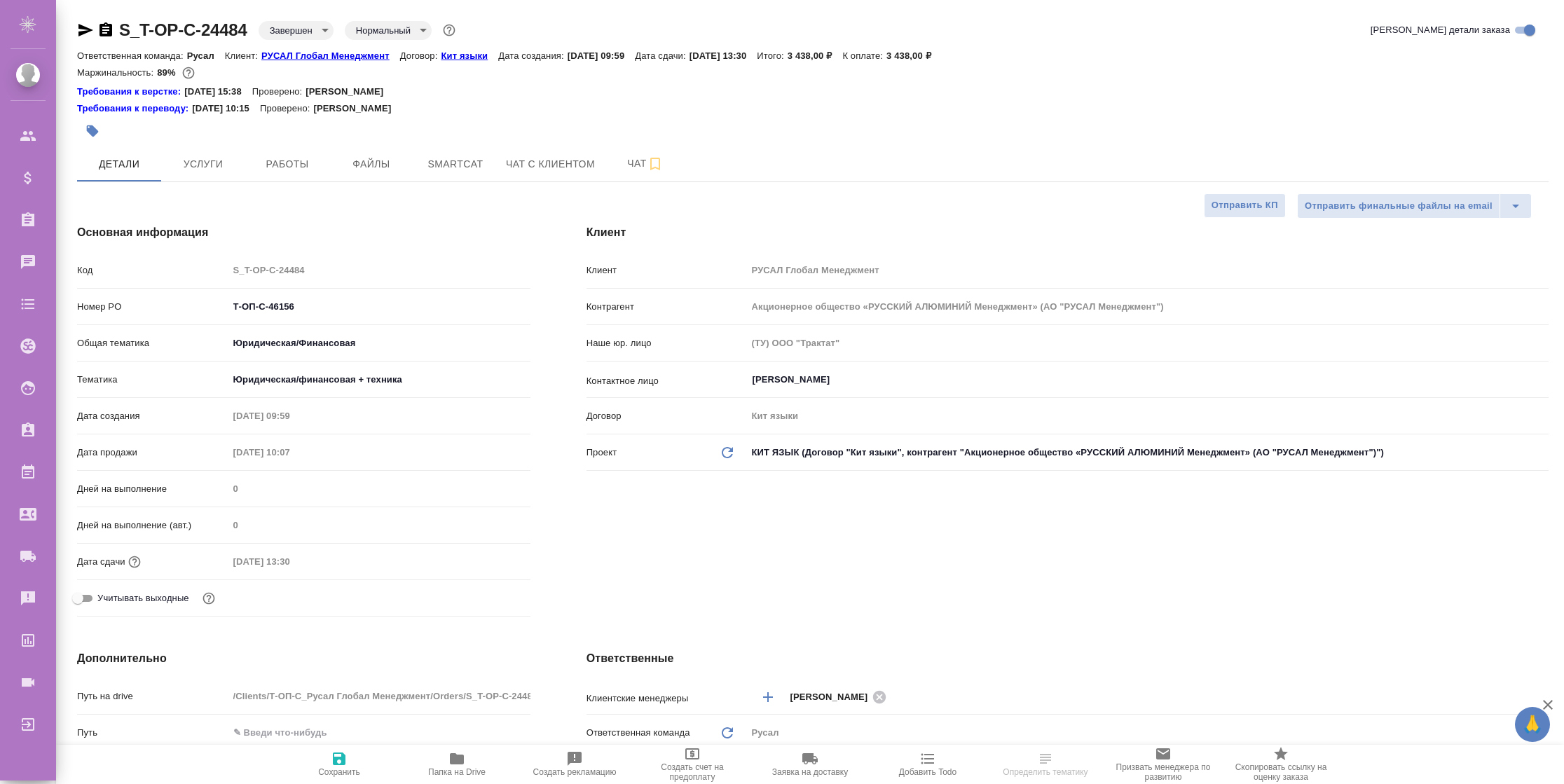
type textarea "x"
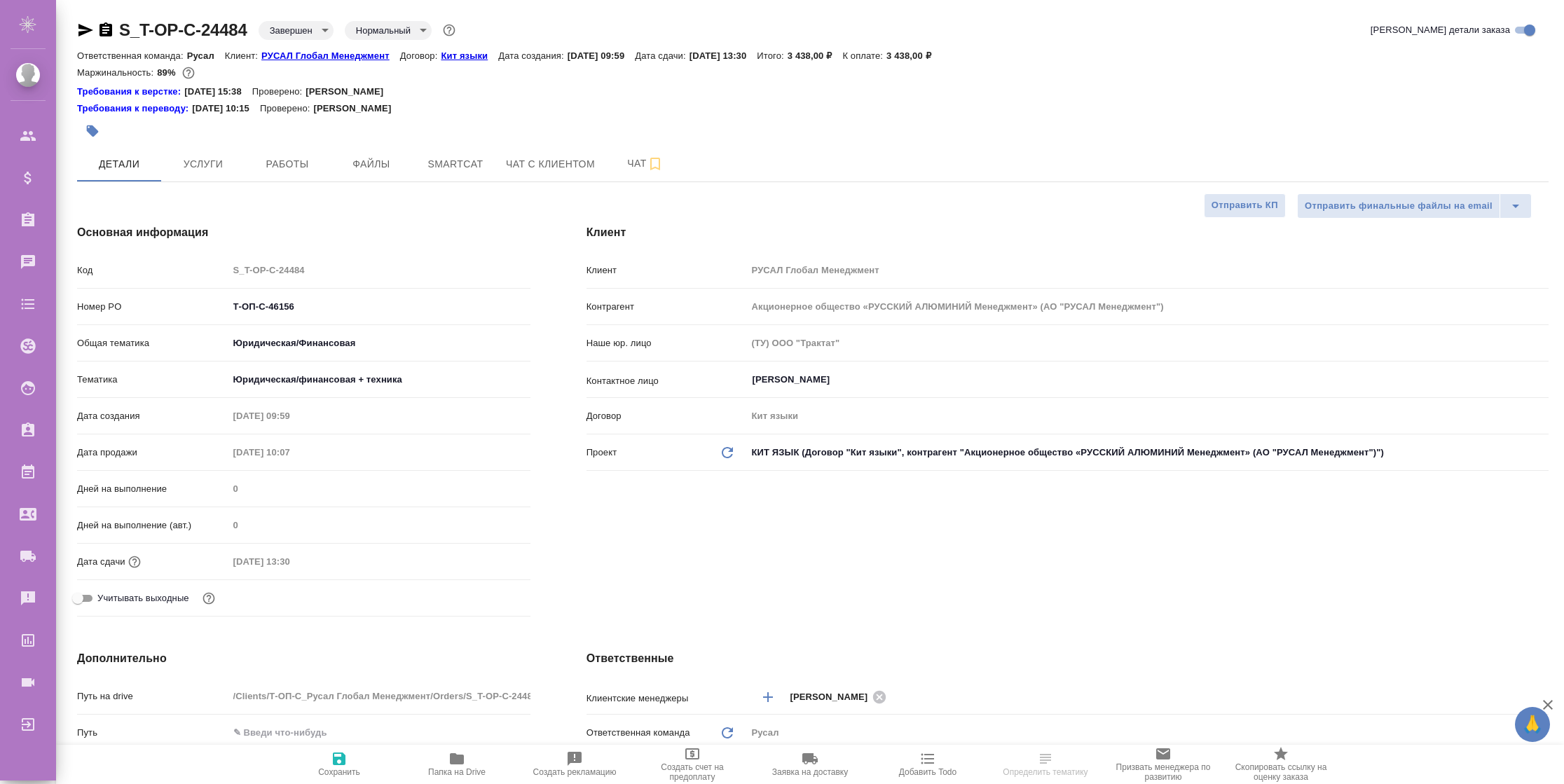
type textarea "x"
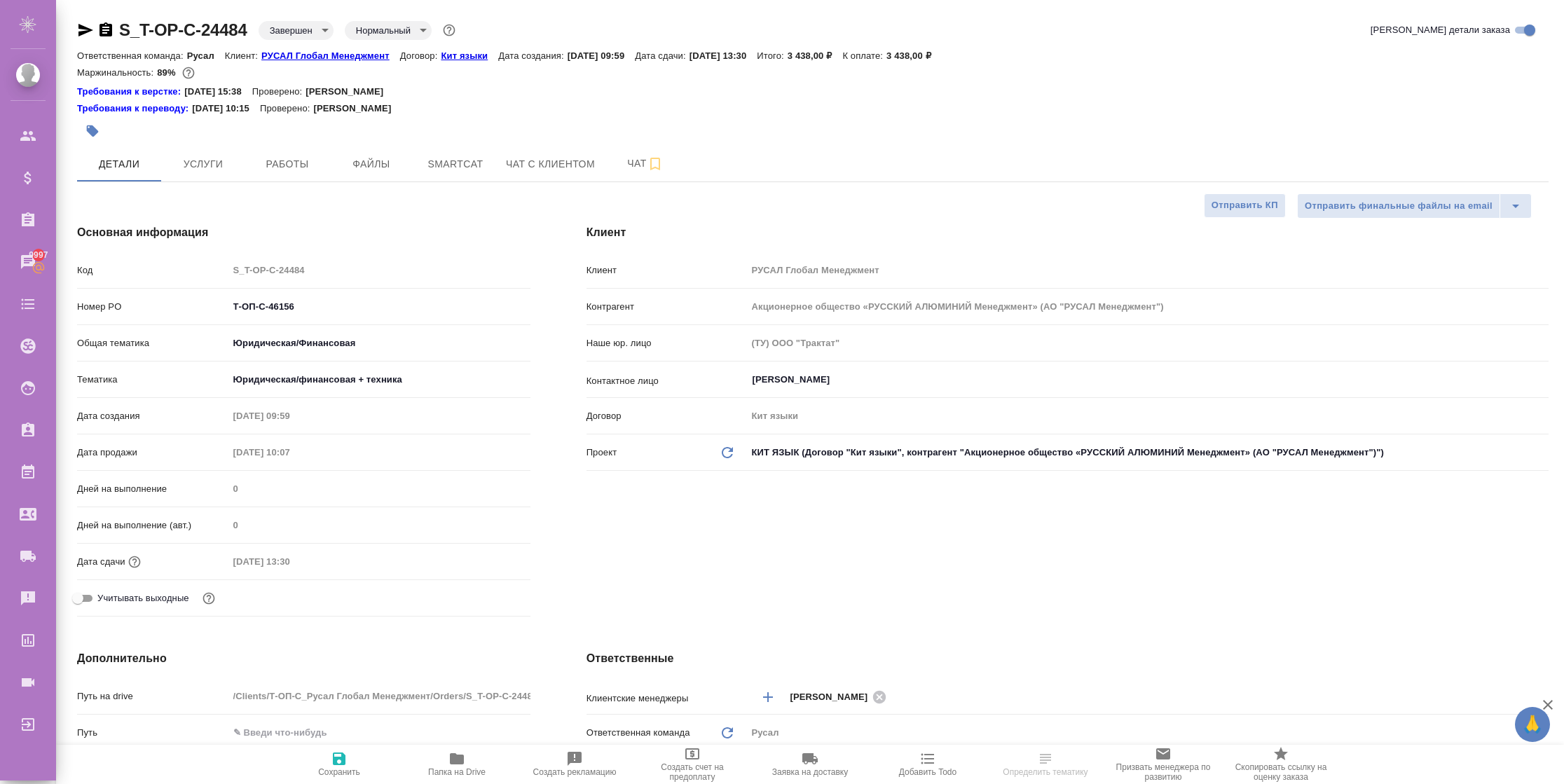
type textarea "x"
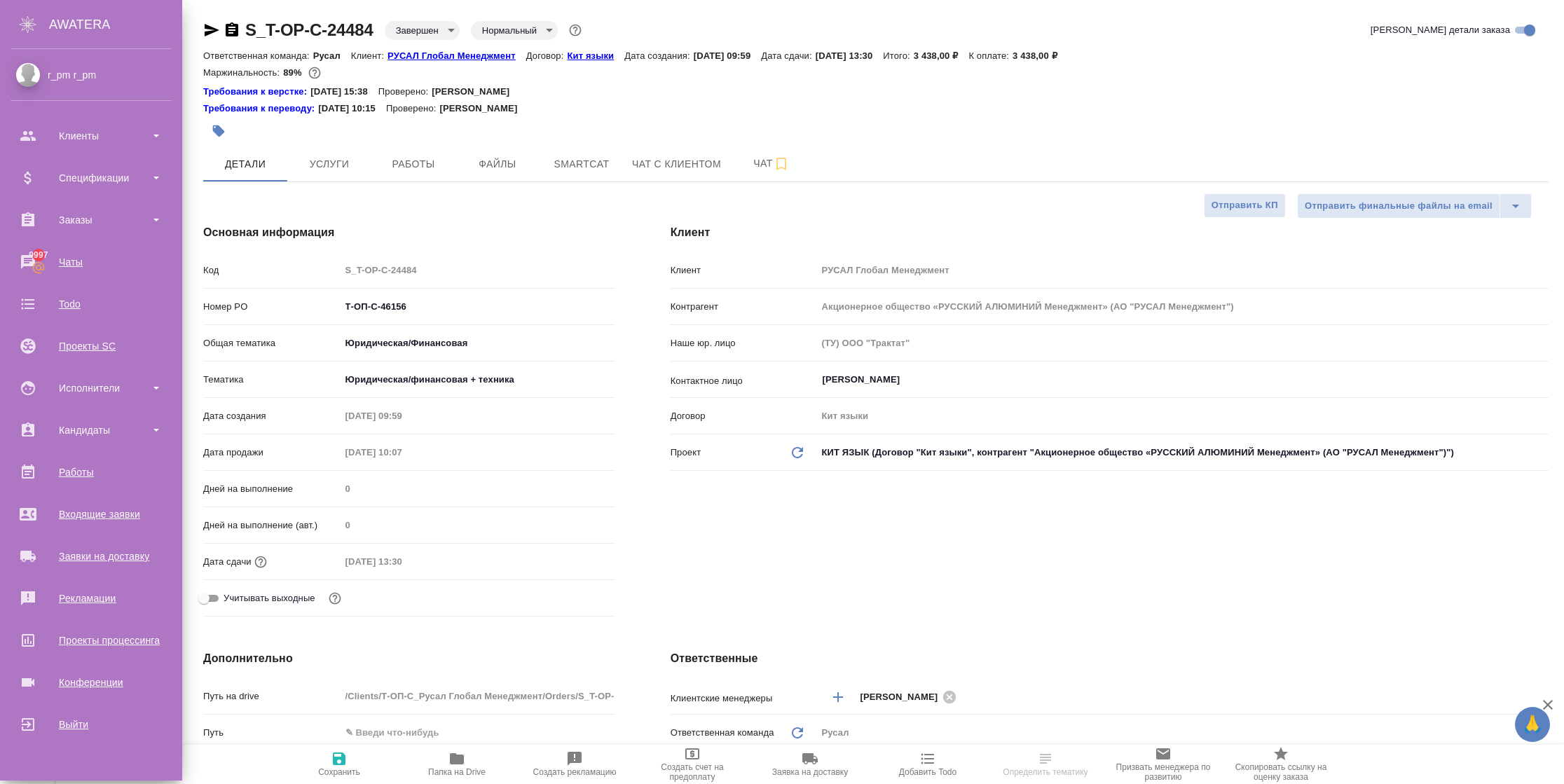
type textarea "x"
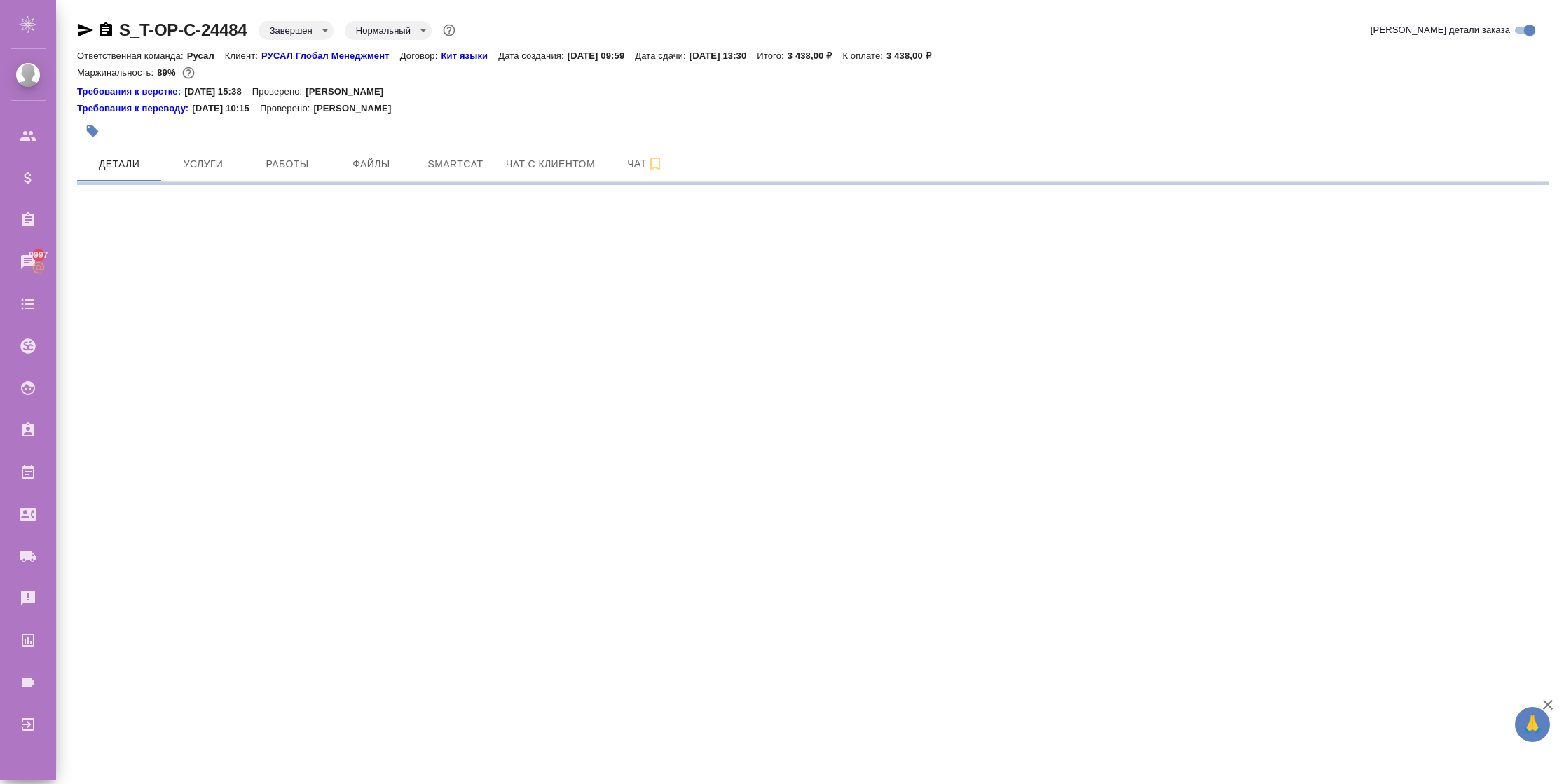
select select "RU"
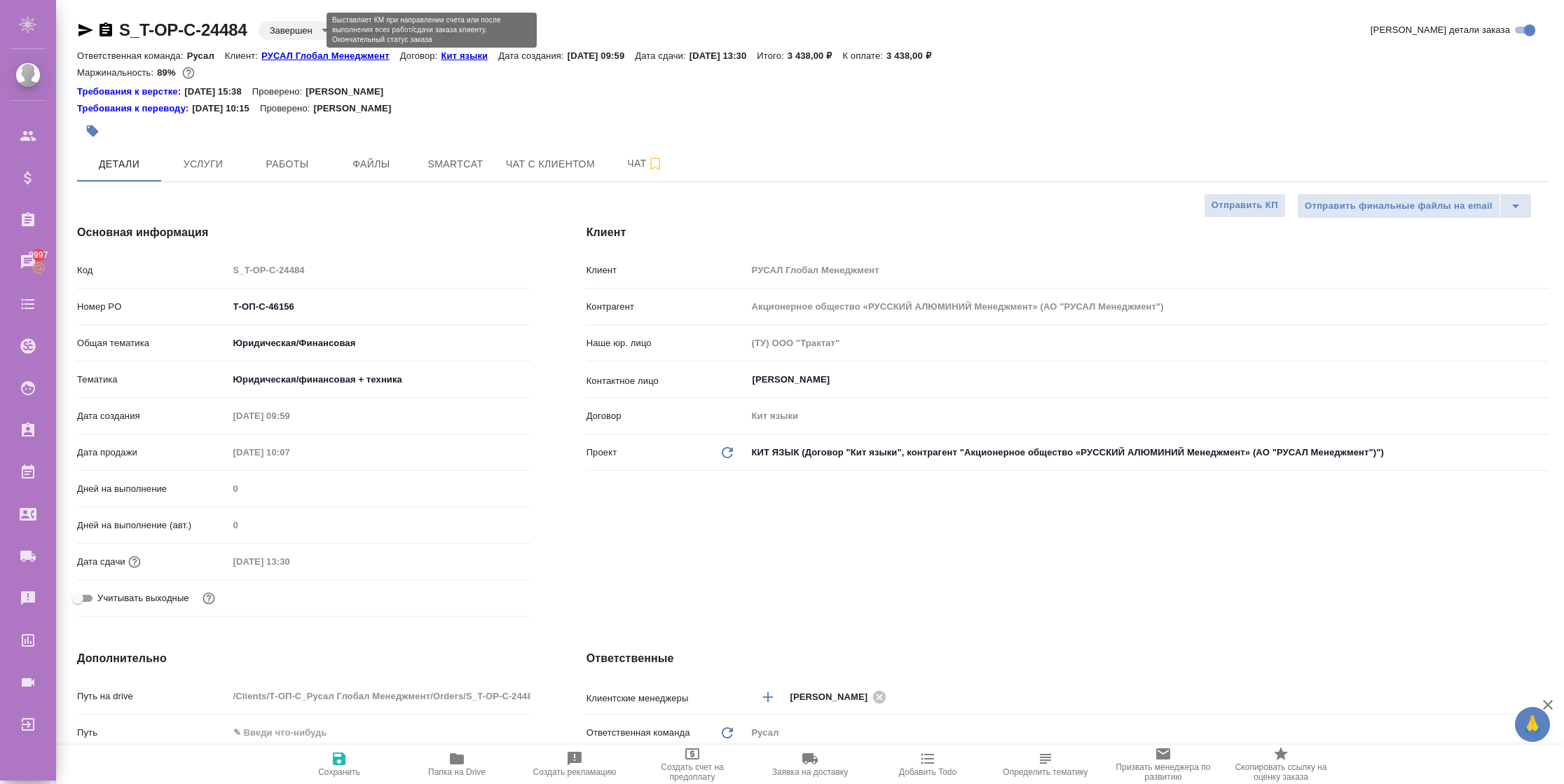
click at [298, 32] on body "🙏 .cls-1 fill:#fff; AWATERA r_pm r_pm Клиенты Спецификации Заказы 9997 Чаты Tod…" at bounding box center [782, 392] width 1564 height 784
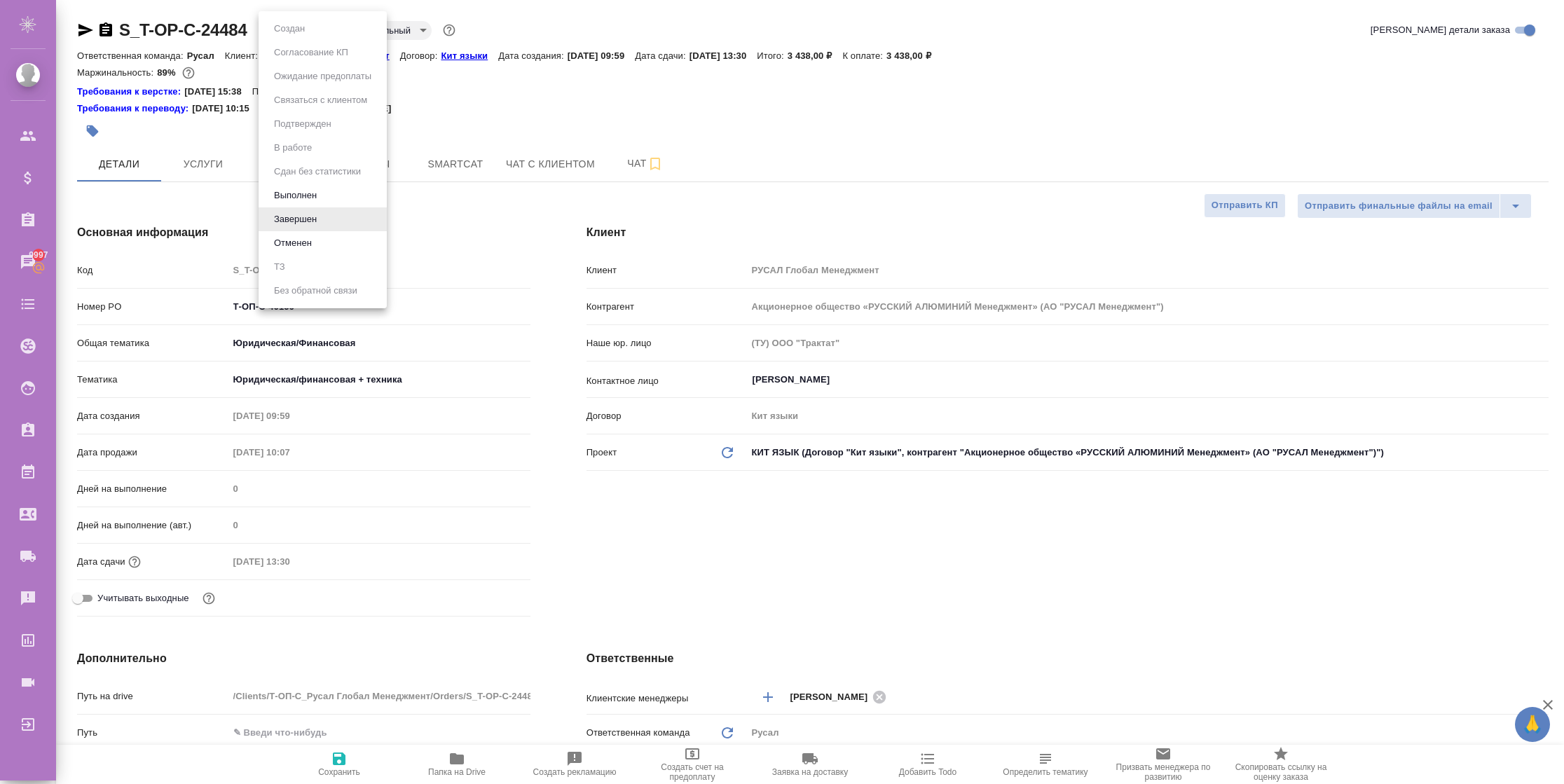
type textarea "x"
click at [301, 193] on button "Выполнен" at bounding box center [295, 195] width 51 height 15
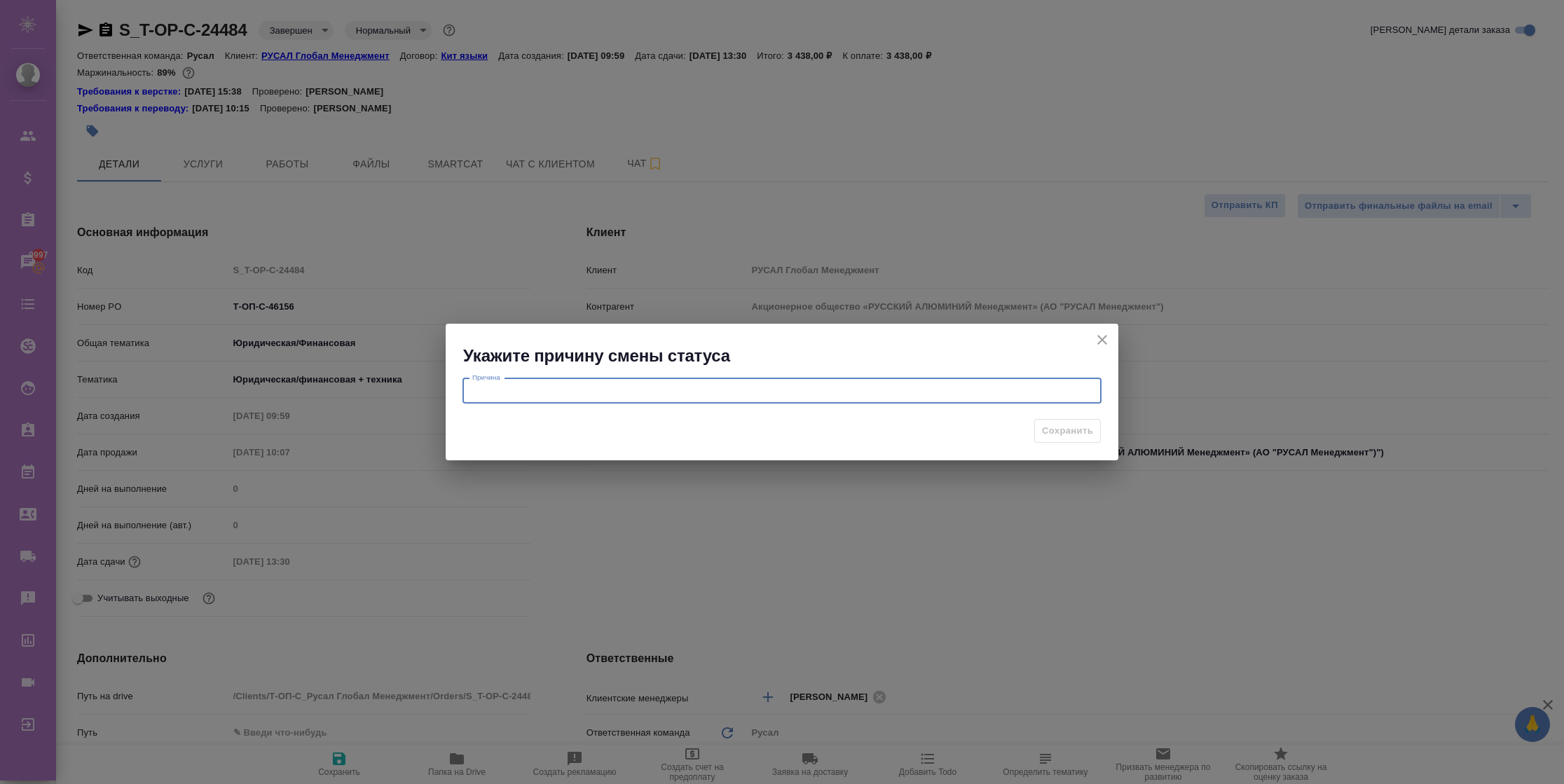
click at [551, 388] on textarea at bounding box center [781, 391] width 619 height 10
type textarea "тест"
click at [1063, 424] on span "Сохранить" at bounding box center [1068, 432] width 51 height 16
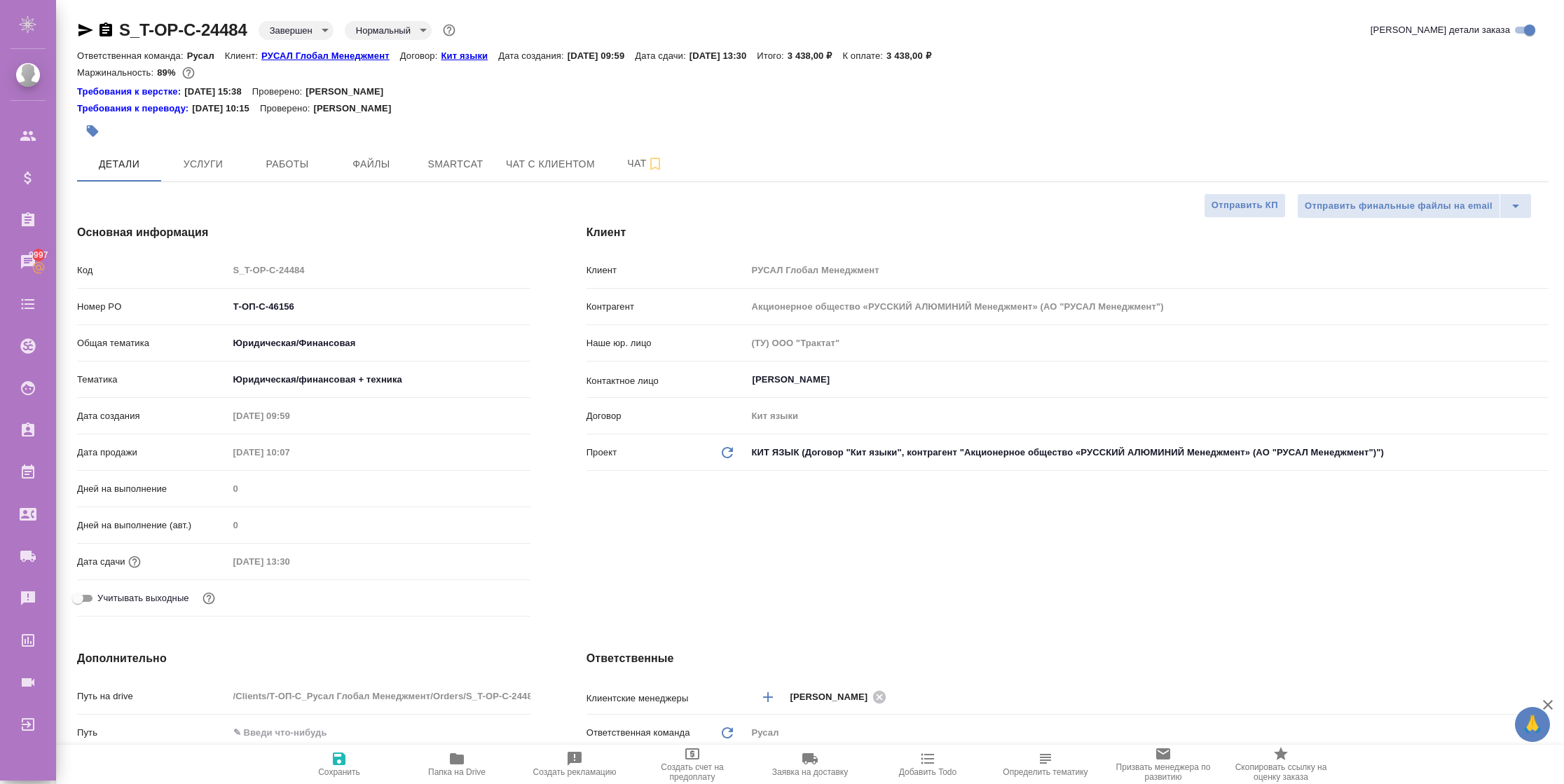
type textarea "x"
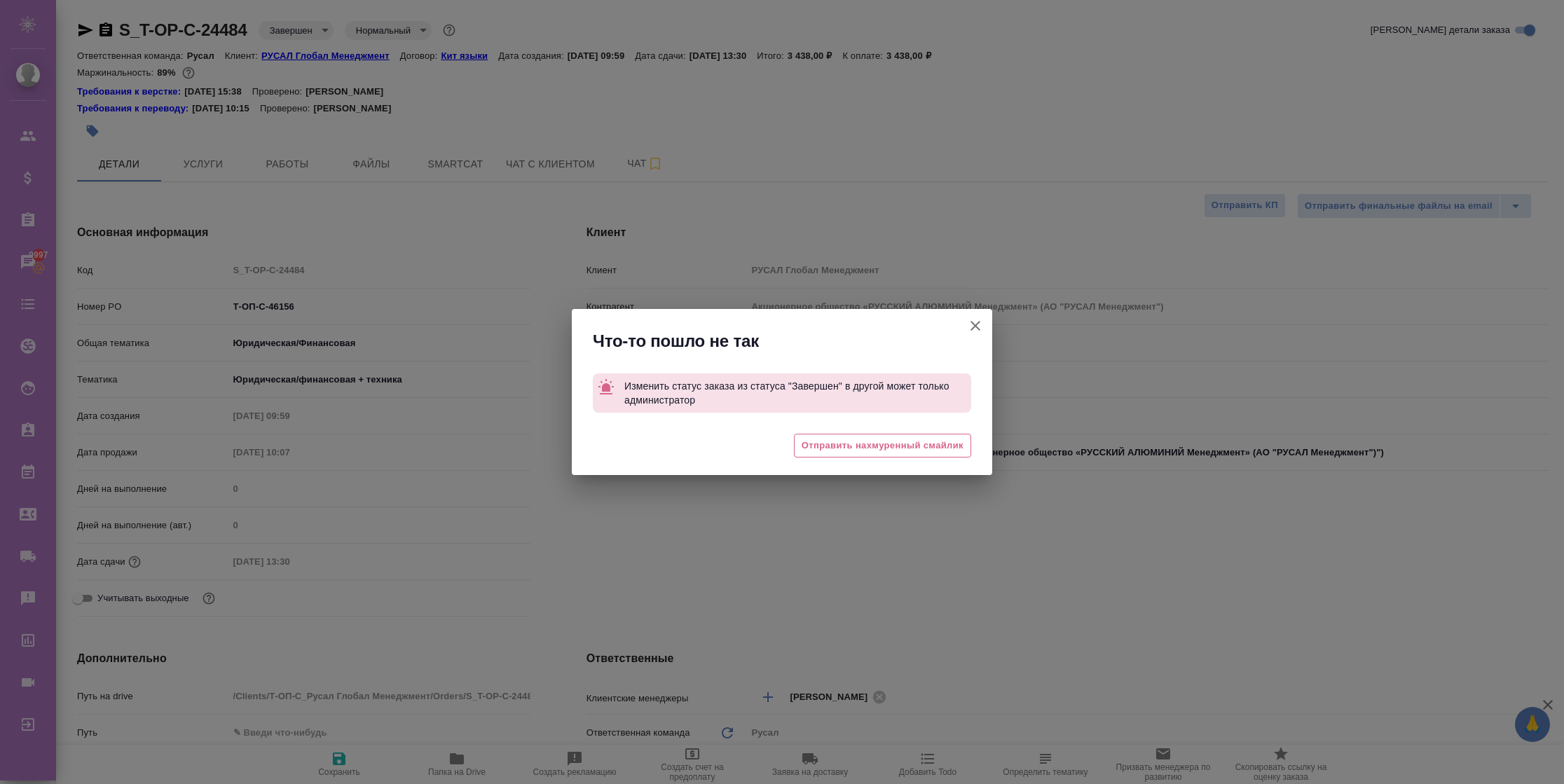
click at [973, 317] on icon "button" at bounding box center [975, 325] width 17 height 17
type textarea "x"
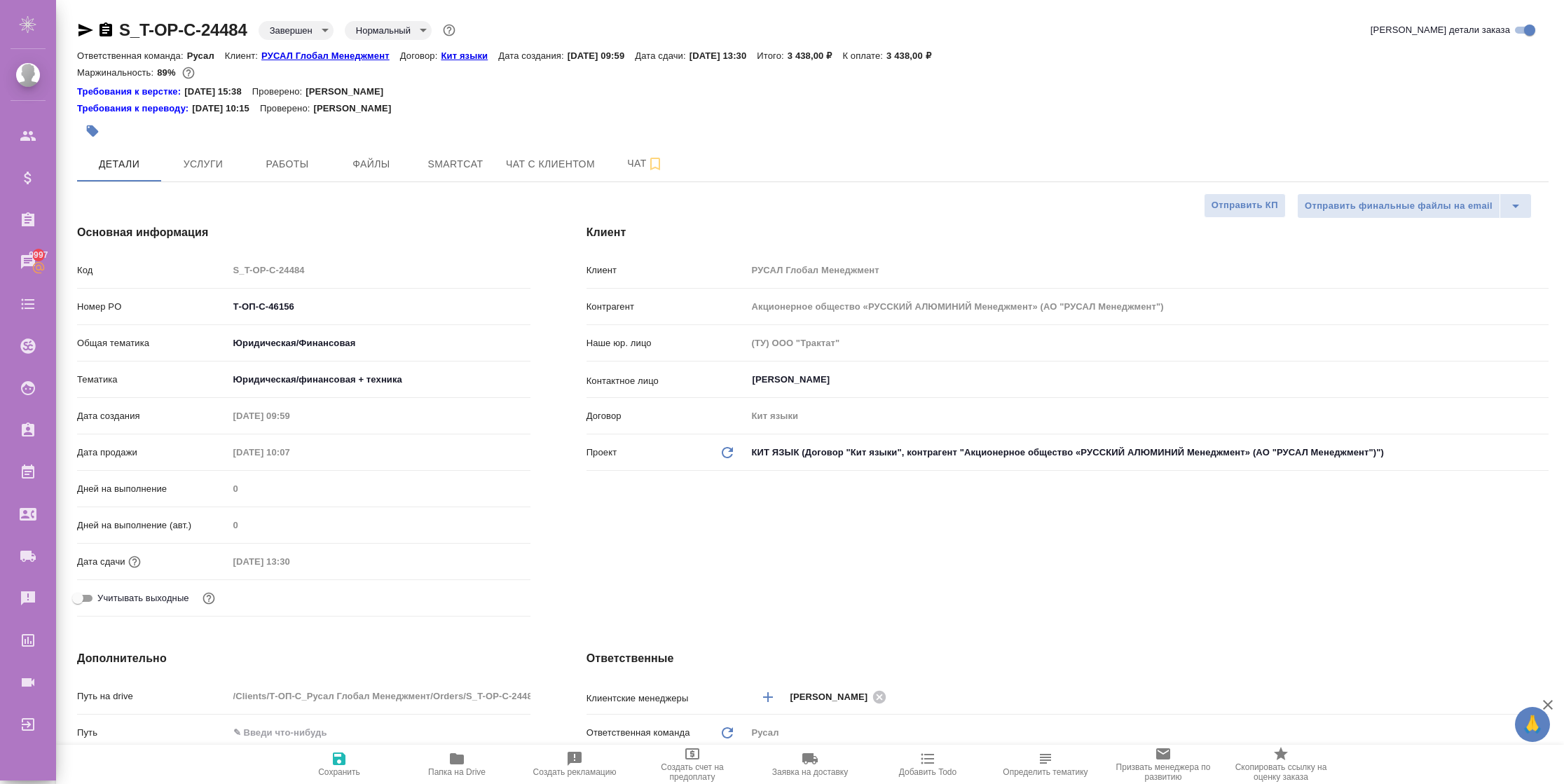
type textarea "x"
